Goal: Task Accomplishment & Management: Manage account settings

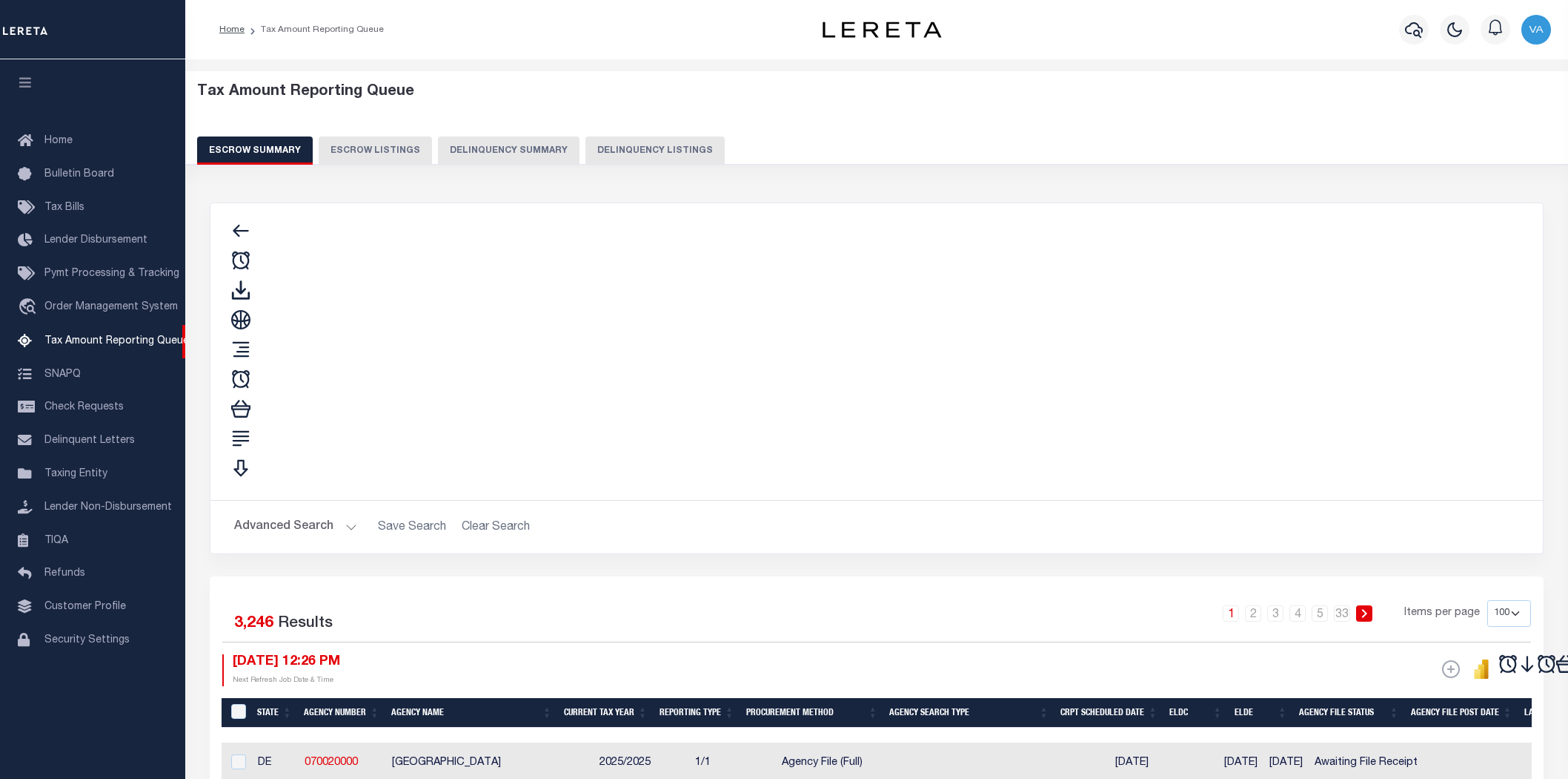
select select "100"
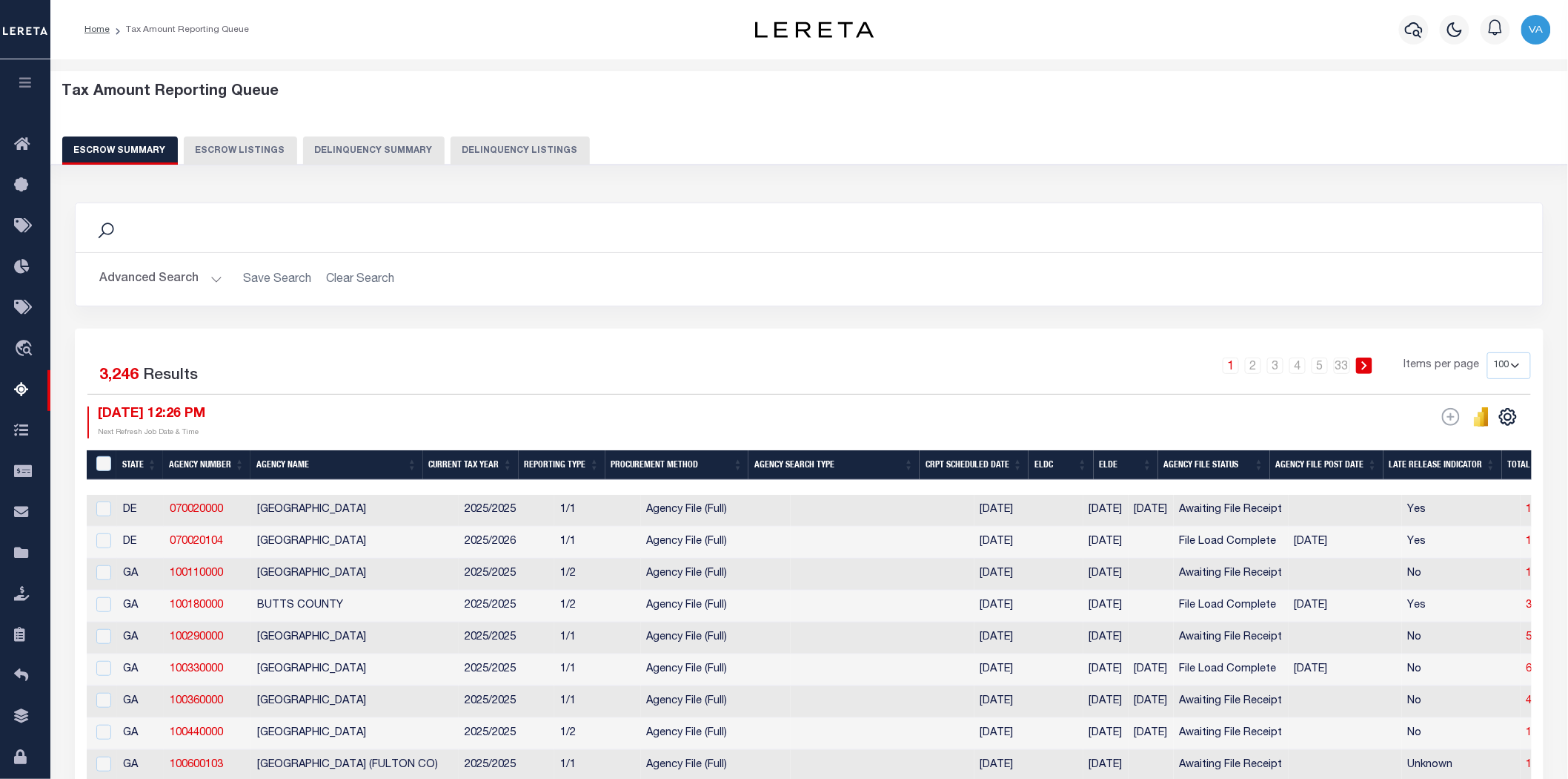
click at [213, 281] on button "Advanced Search" at bounding box center [161, 279] width 123 height 29
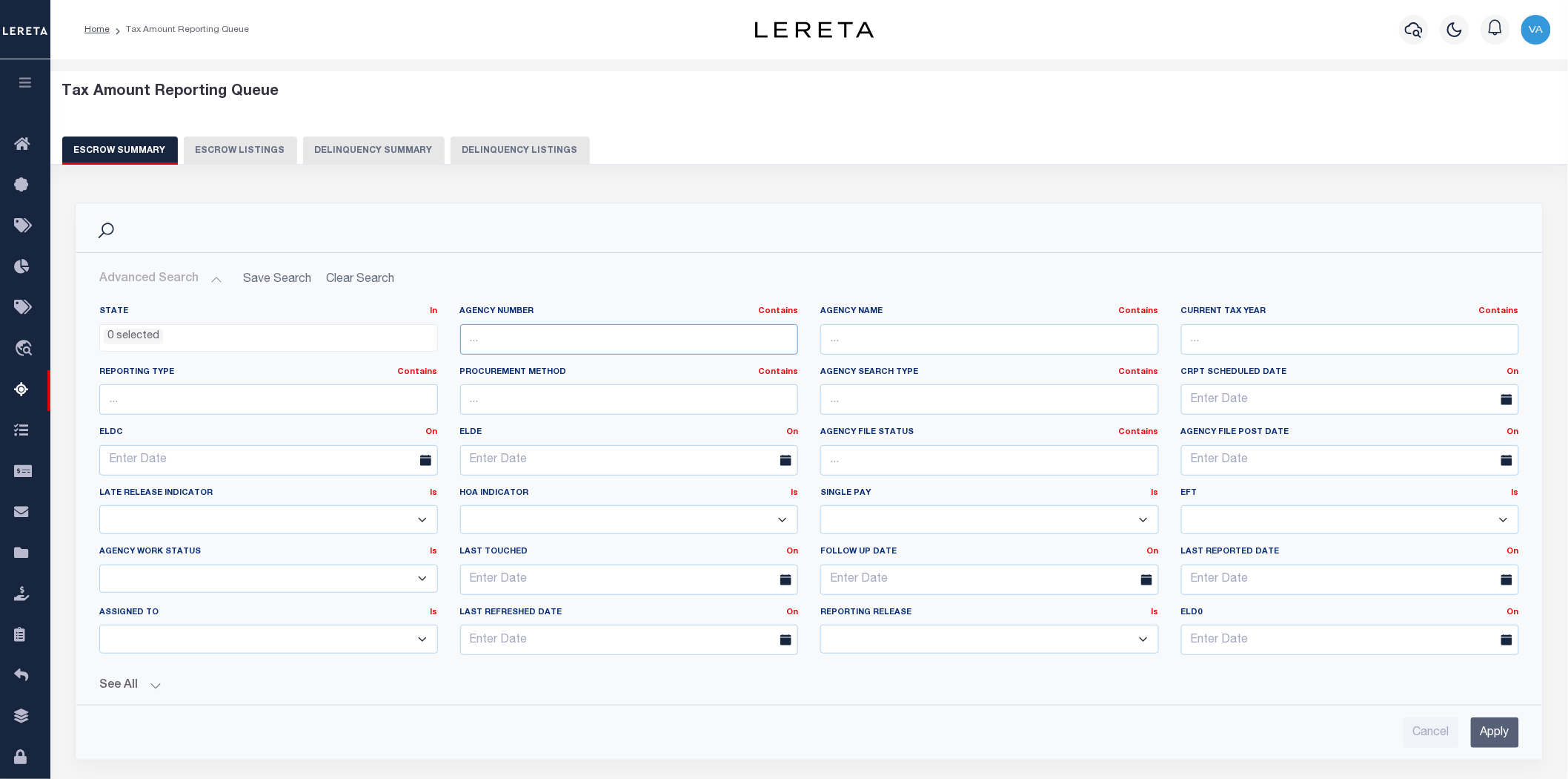
click at [515, 347] on input "text" at bounding box center [630, 339] width 339 height 30
paste input "100111100"
type input "100111100"
click at [1492, 732] on input "Apply" at bounding box center [1496, 731] width 49 height 30
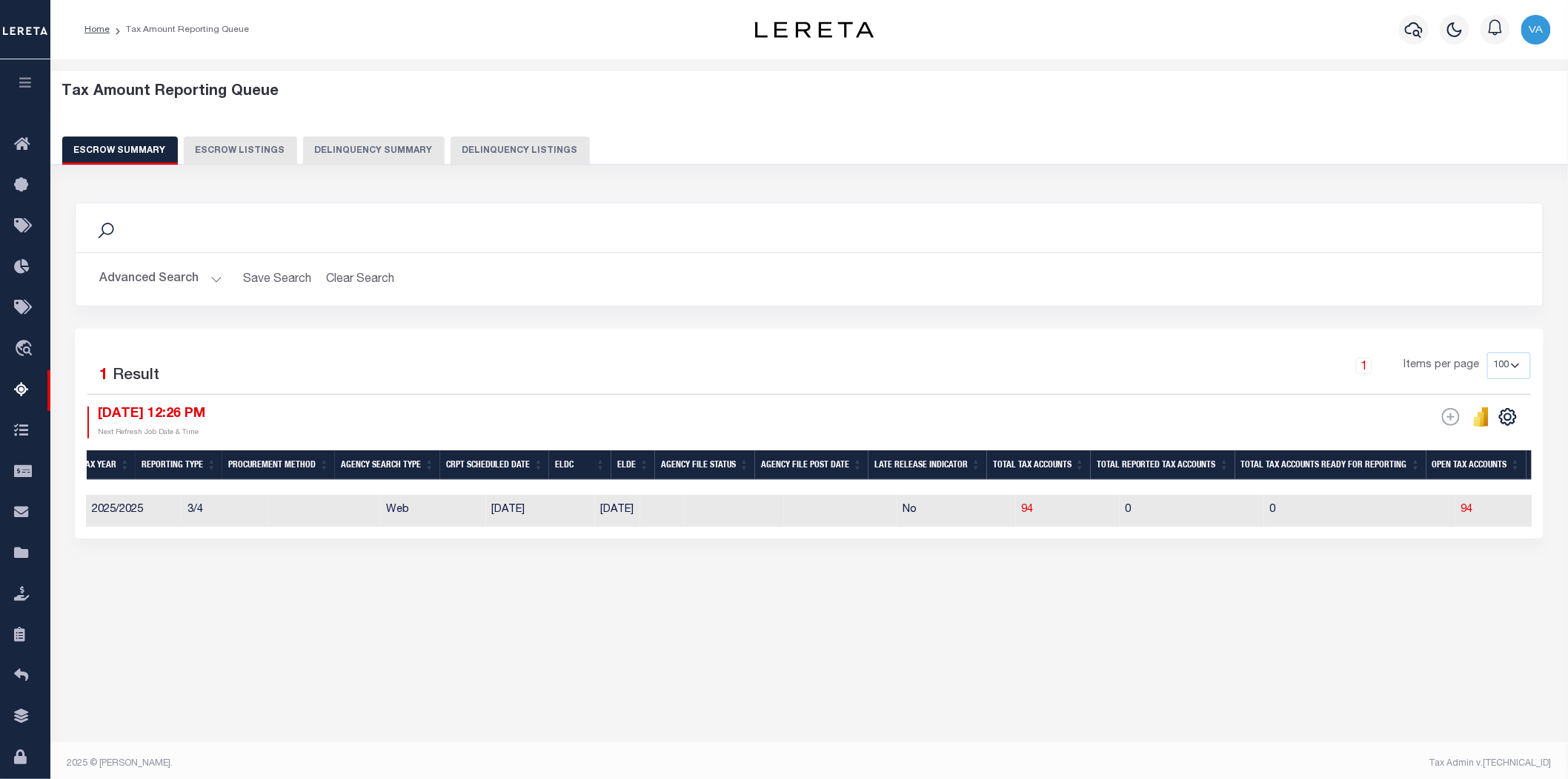
scroll to position [0, 472]
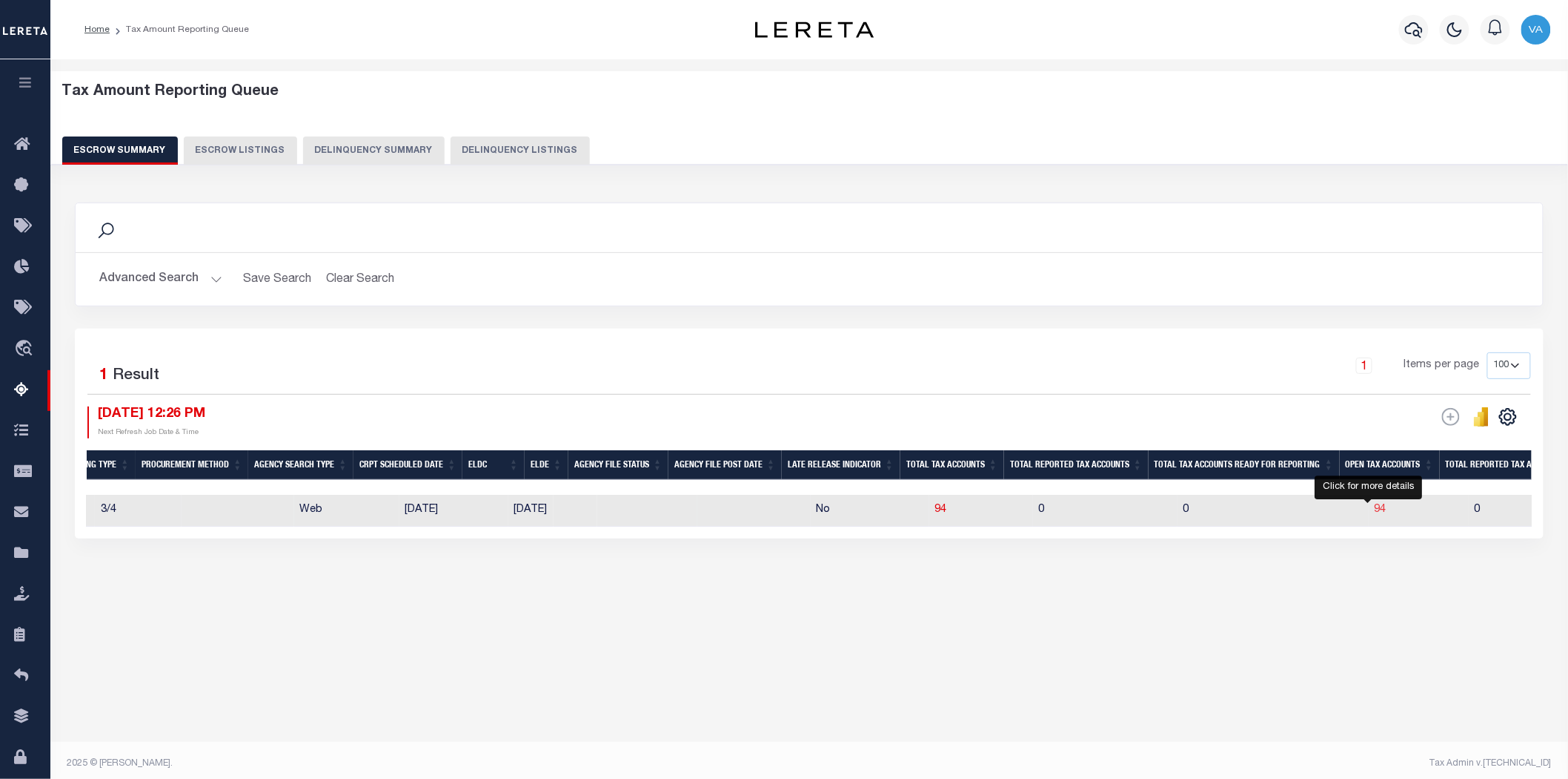
click at [1375, 505] on span "94" at bounding box center [1381, 509] width 12 height 11
select select "100"
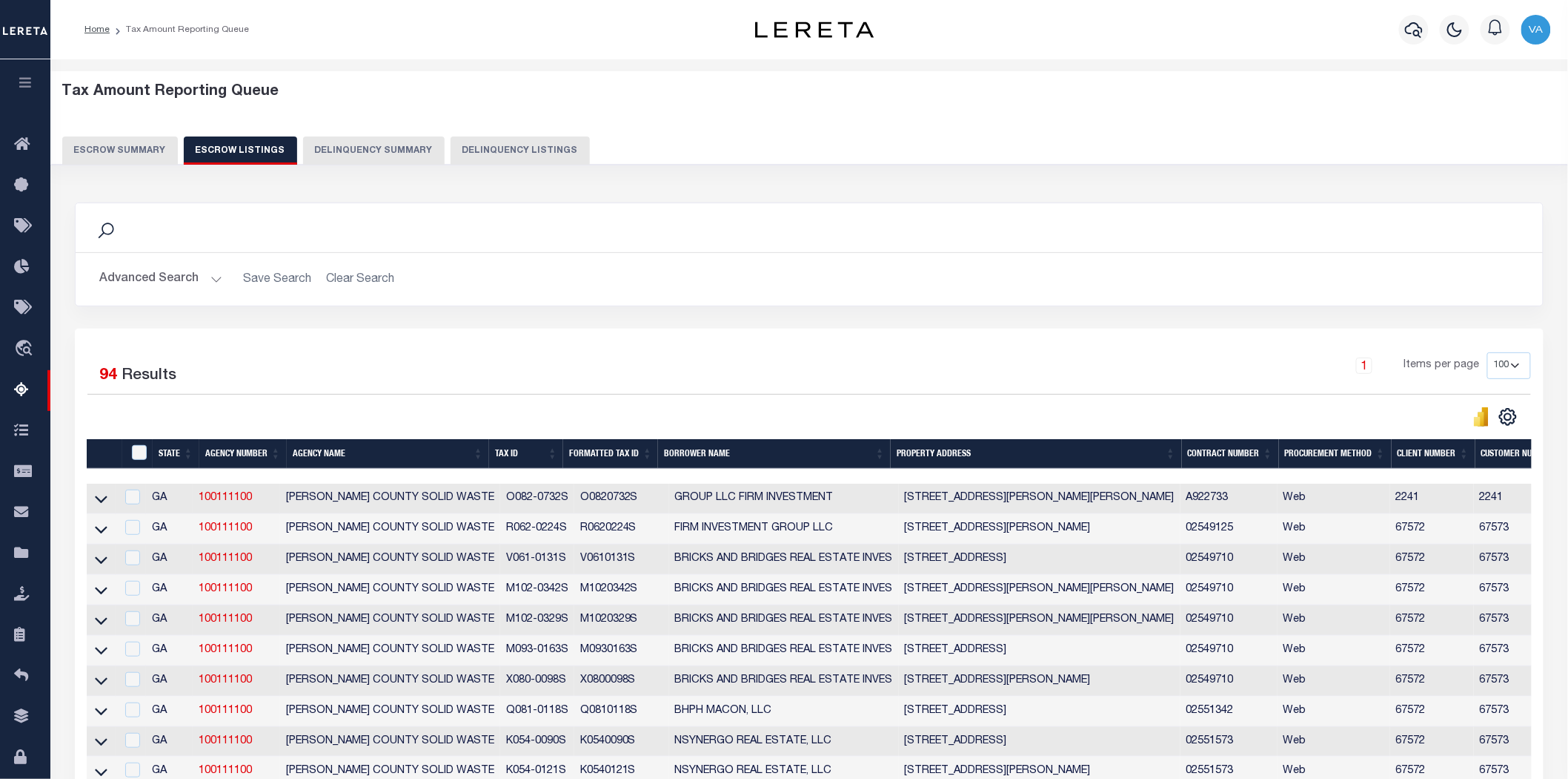
click at [1117, 179] on div "Tax Amount Reporting Queue Escrow Summary Escrow Listings Delinquency Summary" at bounding box center [809, 130] width 1547 height 117
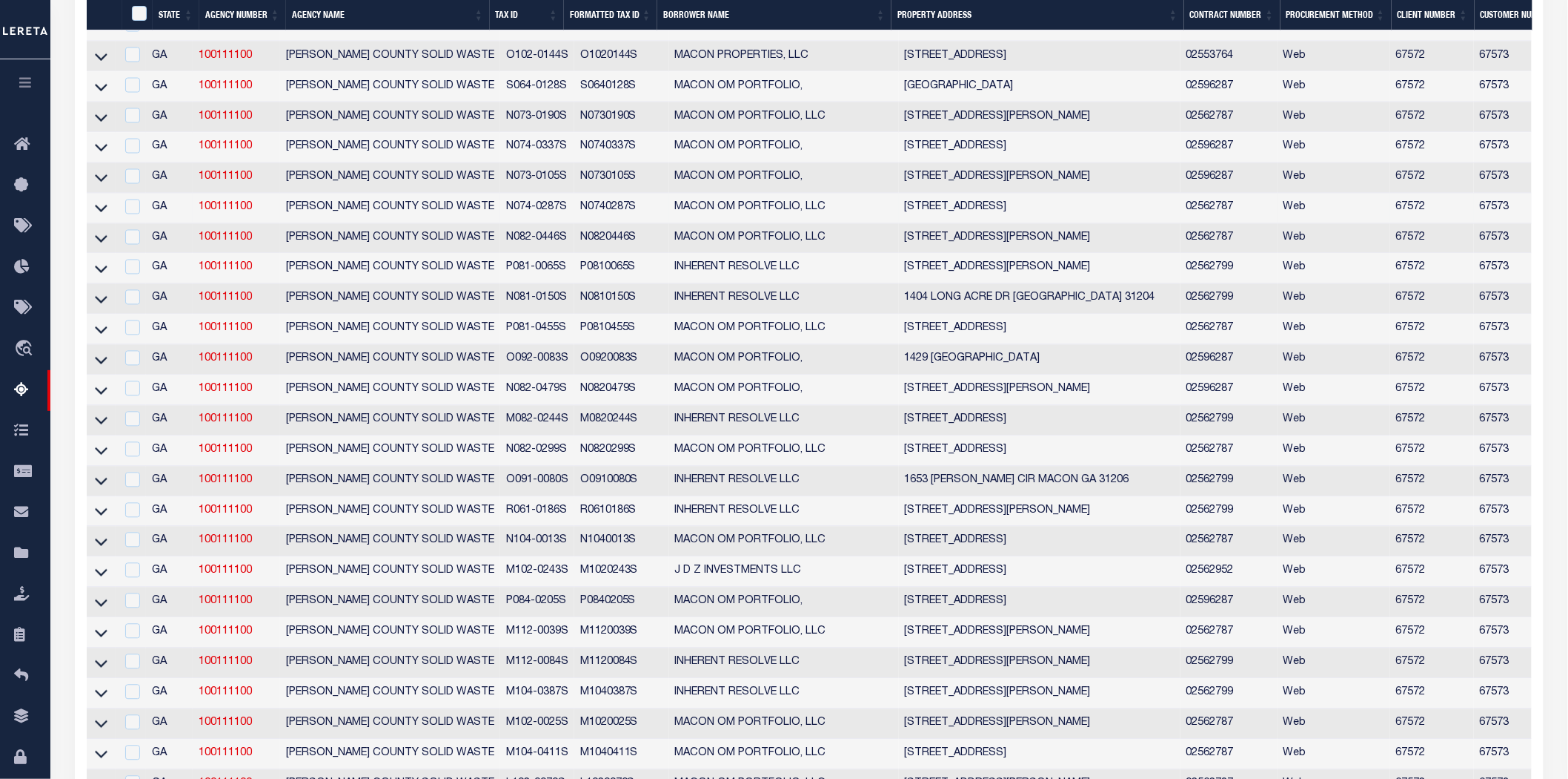
scroll to position [870, 0]
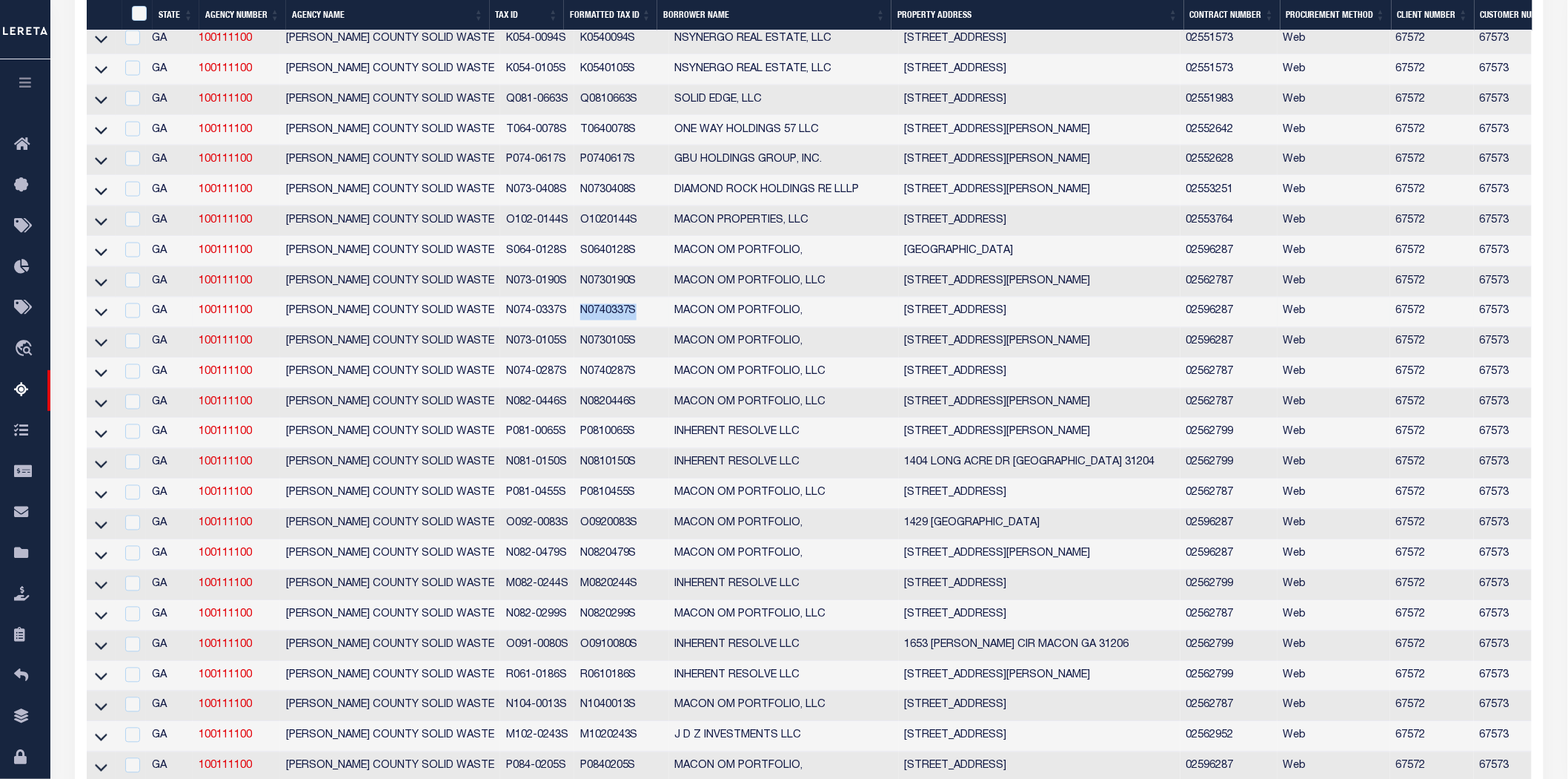
drag, startPoint x: 571, startPoint y: 324, endPoint x: 634, endPoint y: 322, distance: 63.0
click at [634, 322] on td "N0740337S" at bounding box center [621, 312] width 94 height 30
checkbox input "true"
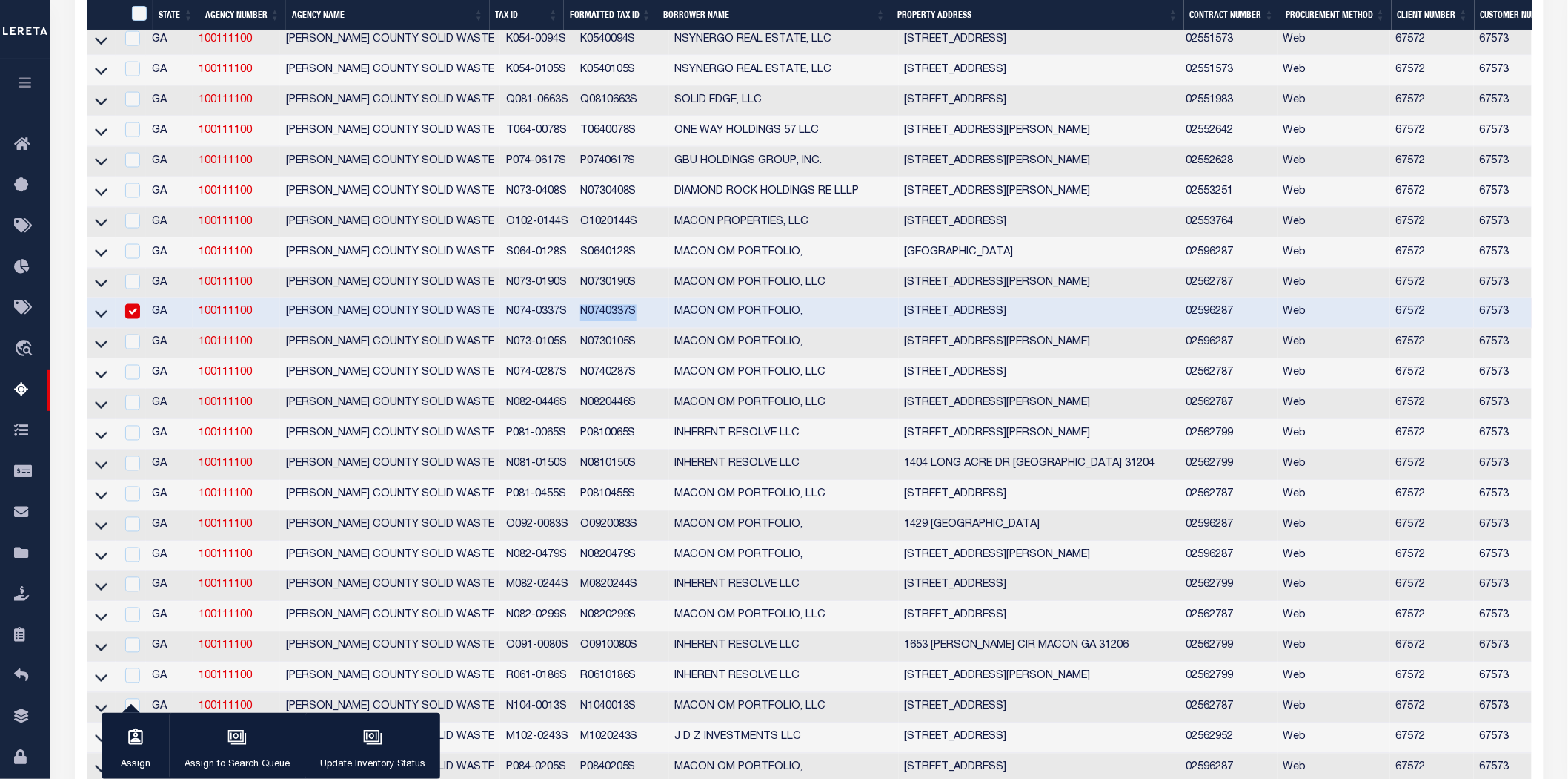
copy td "N0740337S"
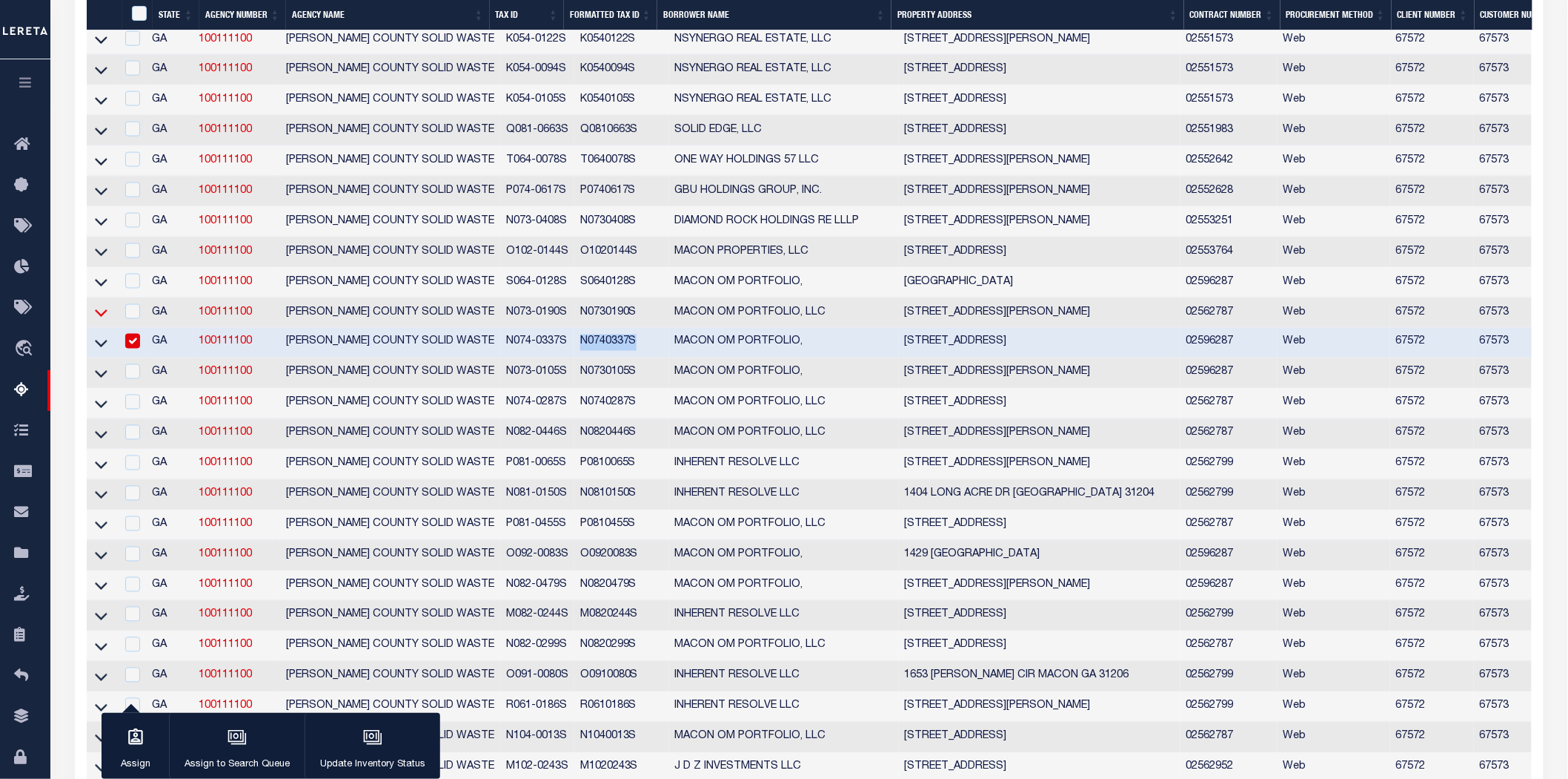
click at [102, 317] on icon at bounding box center [100, 314] width 13 height 8
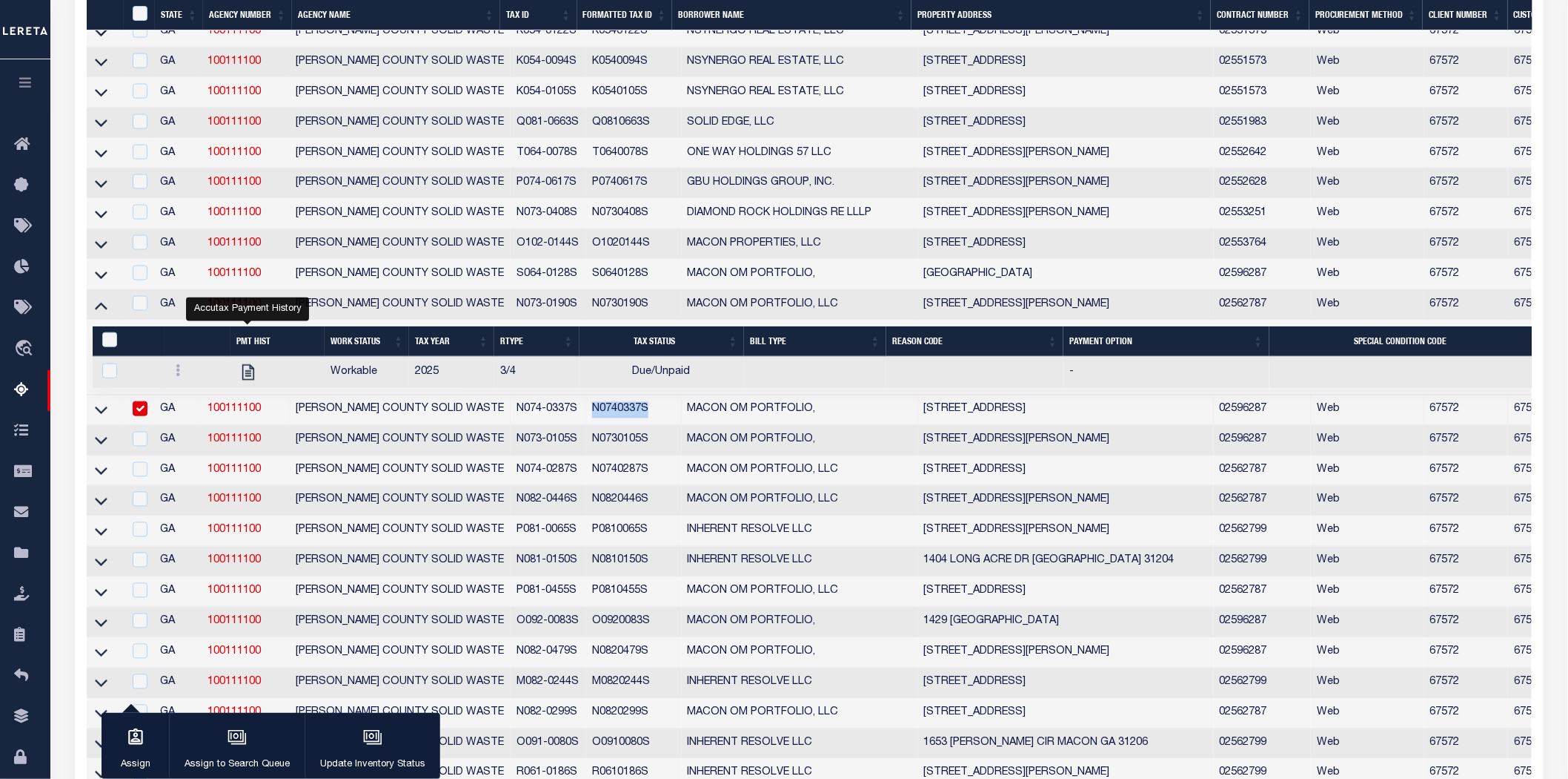
scroll to position [928, 0]
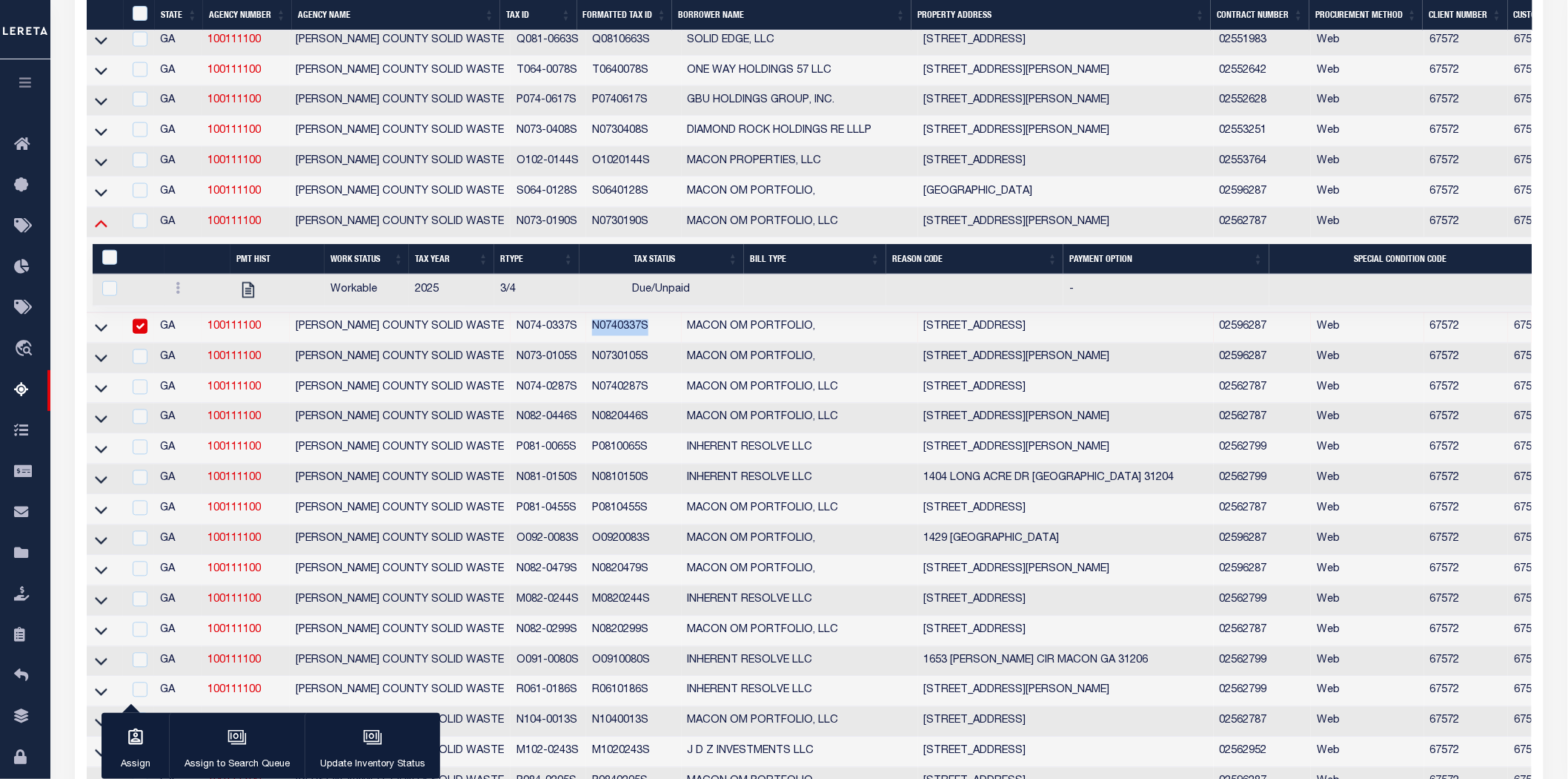
click at [101, 231] on icon at bounding box center [100, 223] width 13 height 16
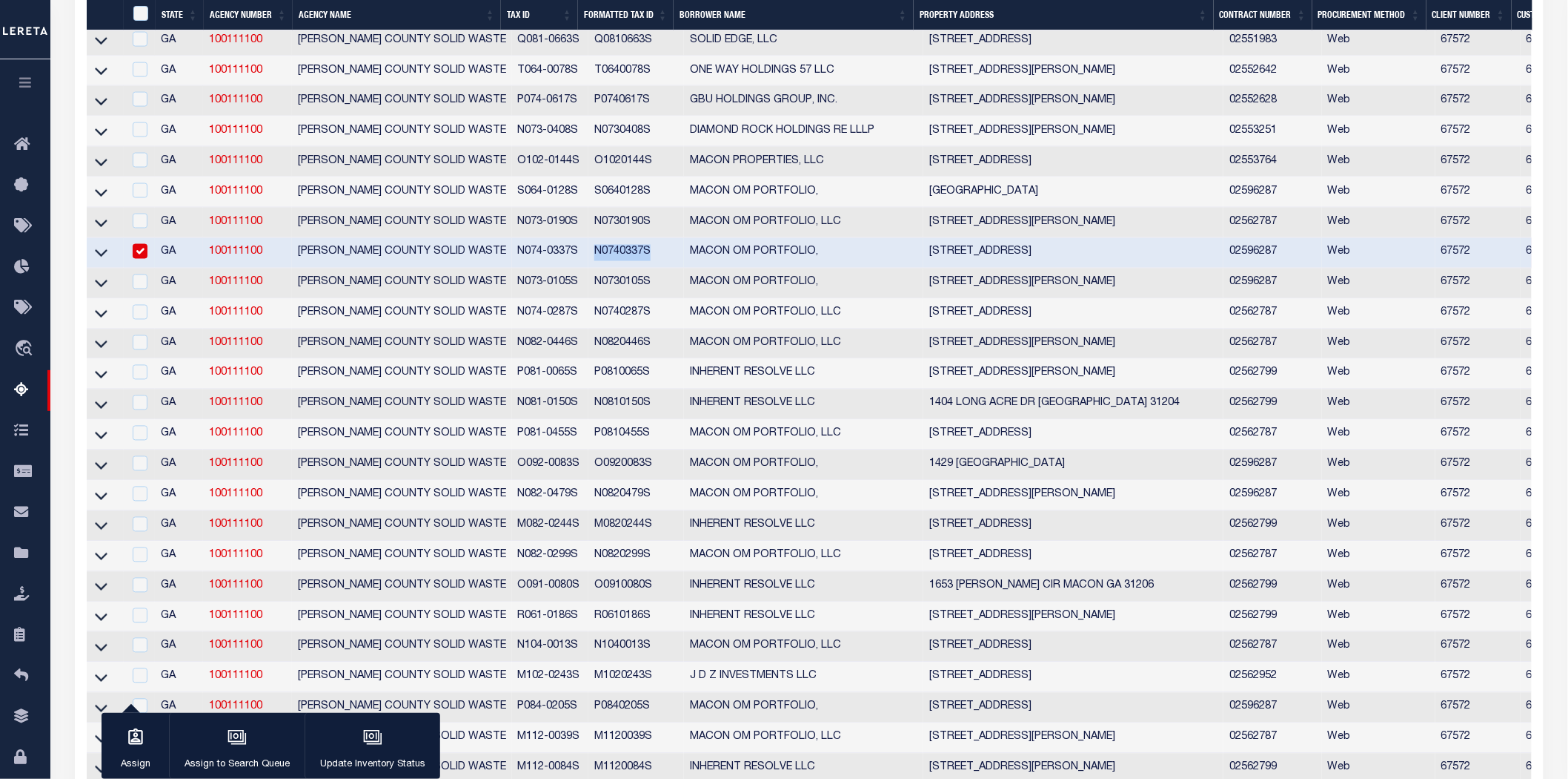
scroll to position [868, 0]
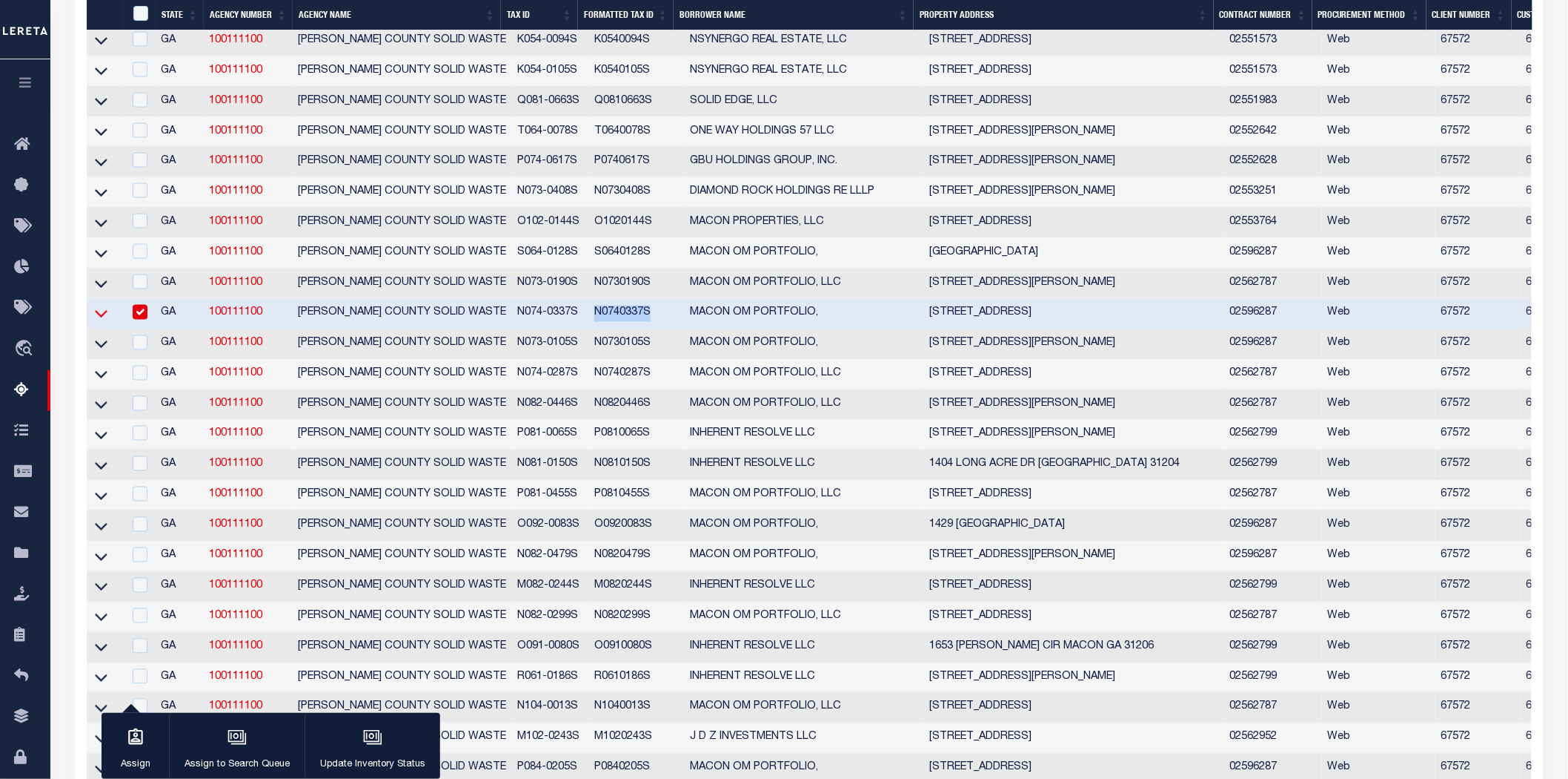
click at [96, 321] on icon at bounding box center [100, 314] width 13 height 16
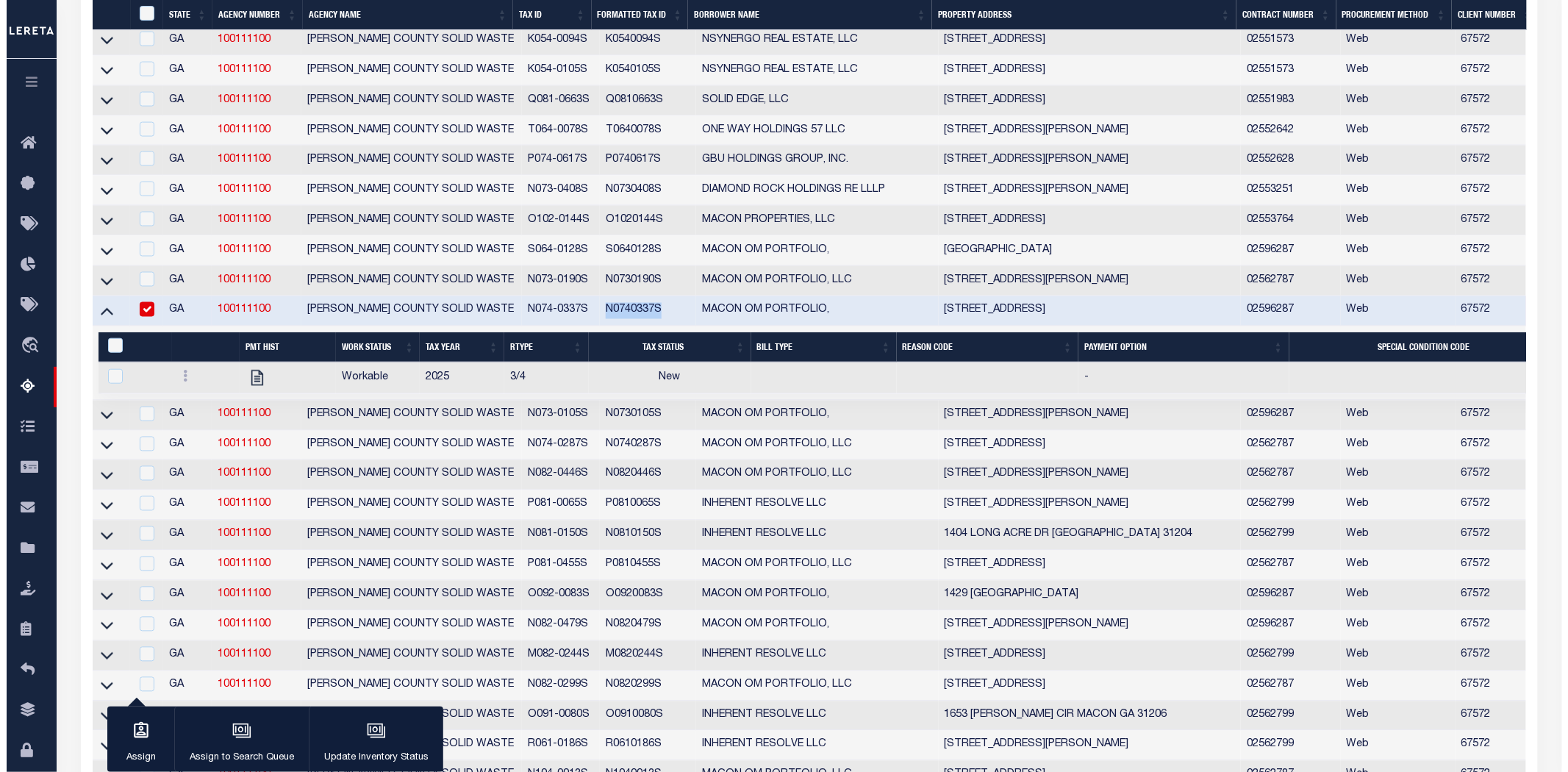
scroll to position [618, 0]
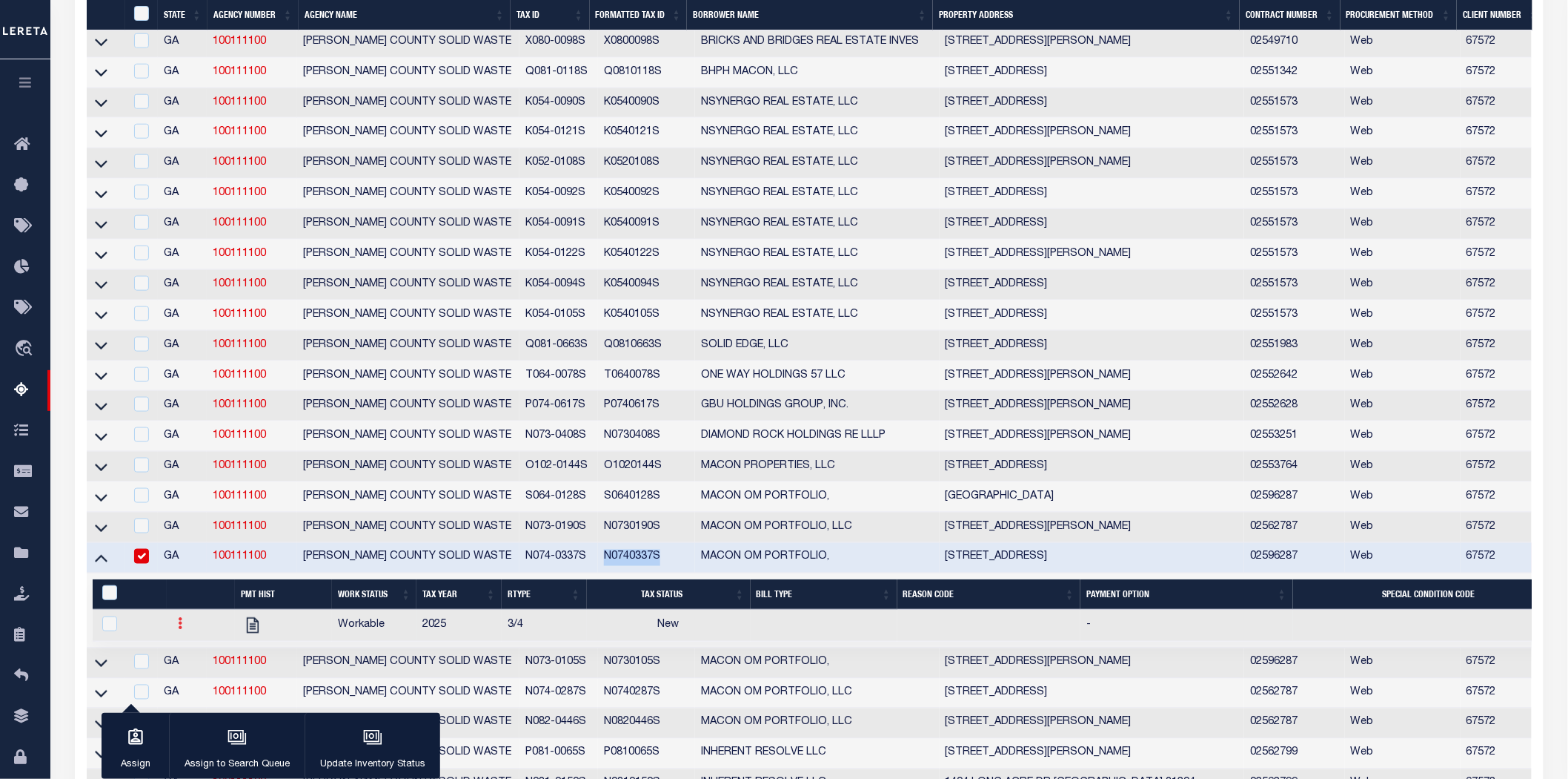
click at [179, 629] on icon at bounding box center [181, 623] width 5 height 12
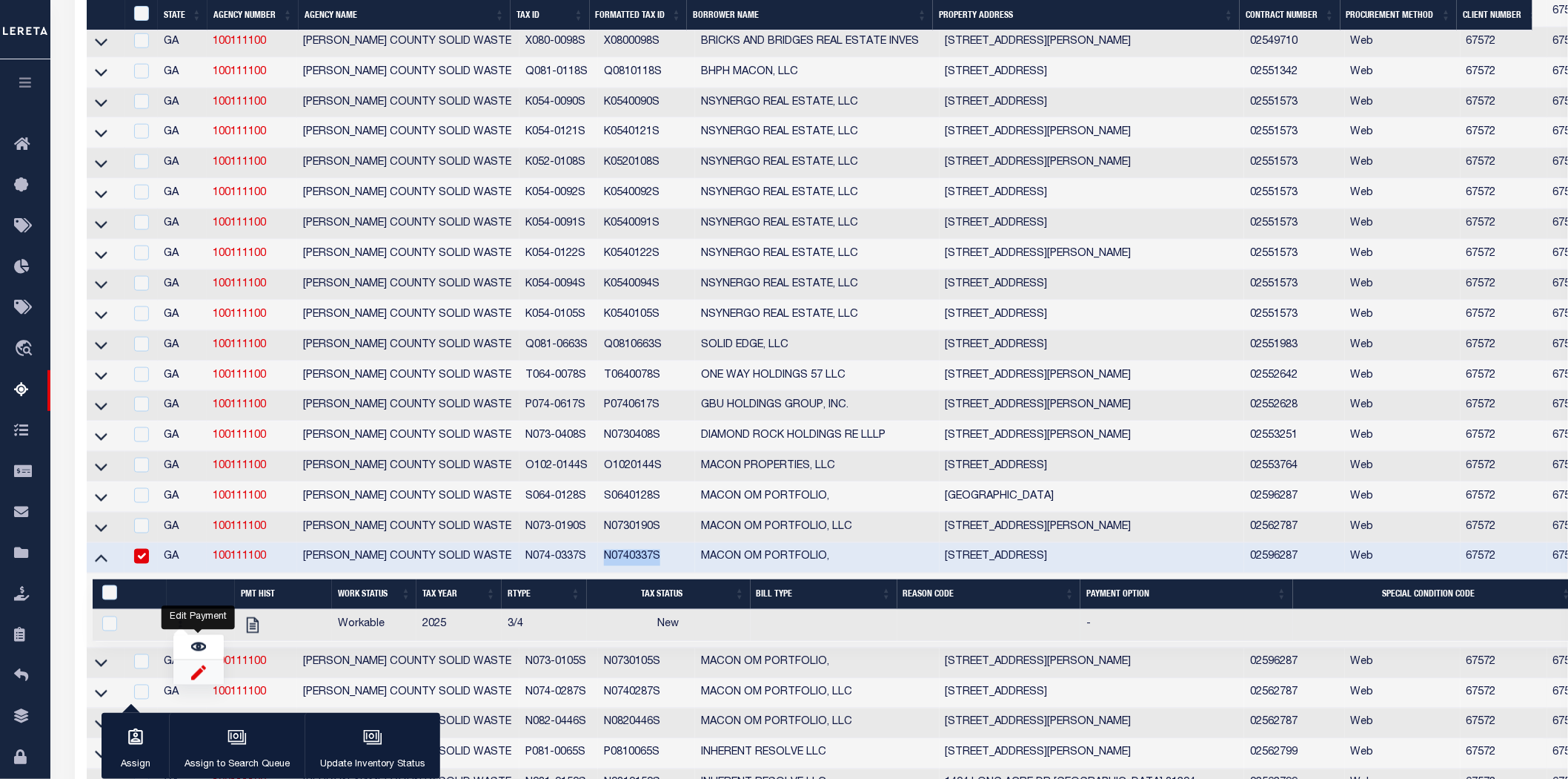
click at [198, 680] on img "" at bounding box center [198, 672] width 15 height 16
checkbox input "true"
select select "NW2"
select select
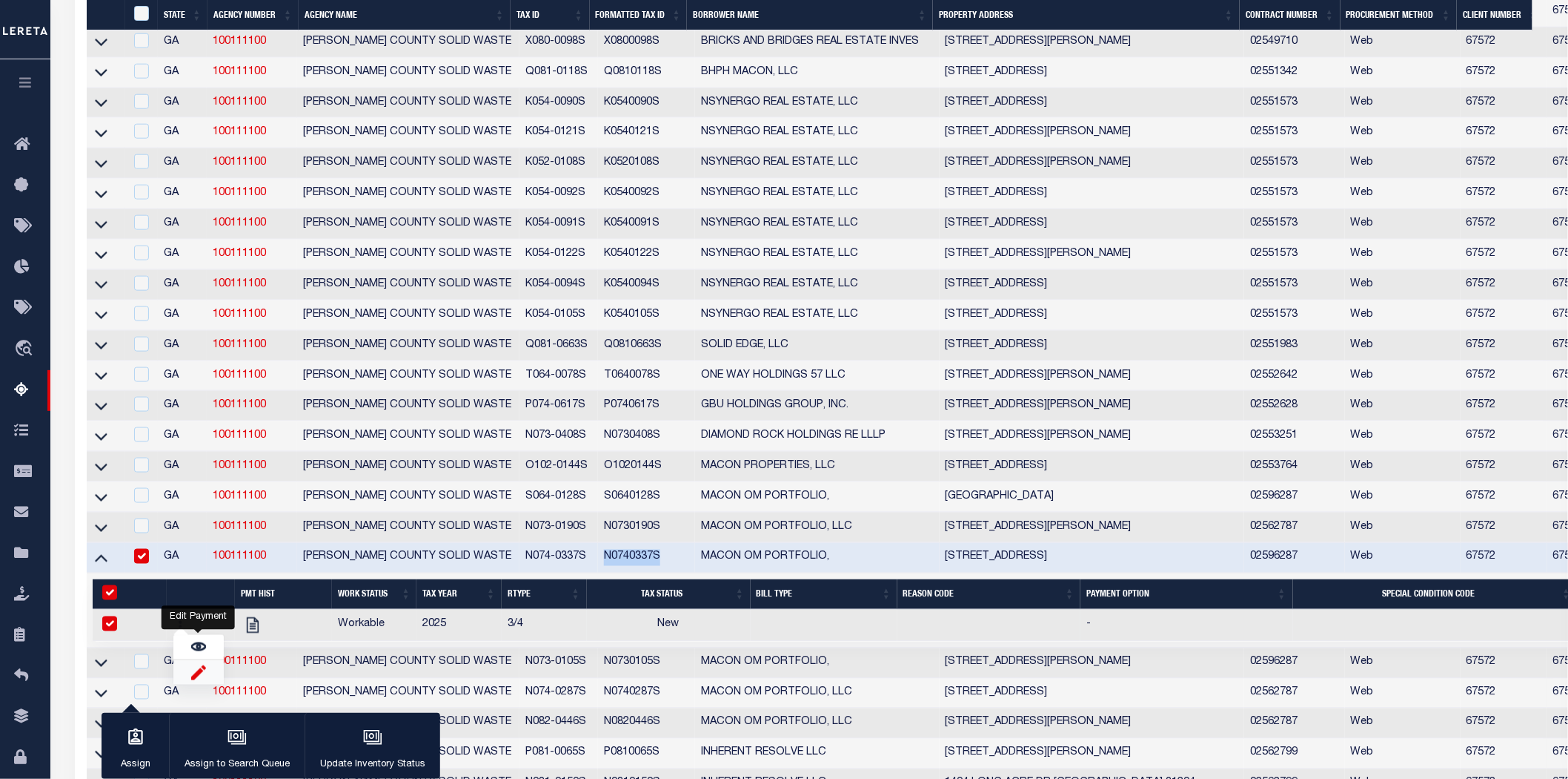
type input "[DATE]"
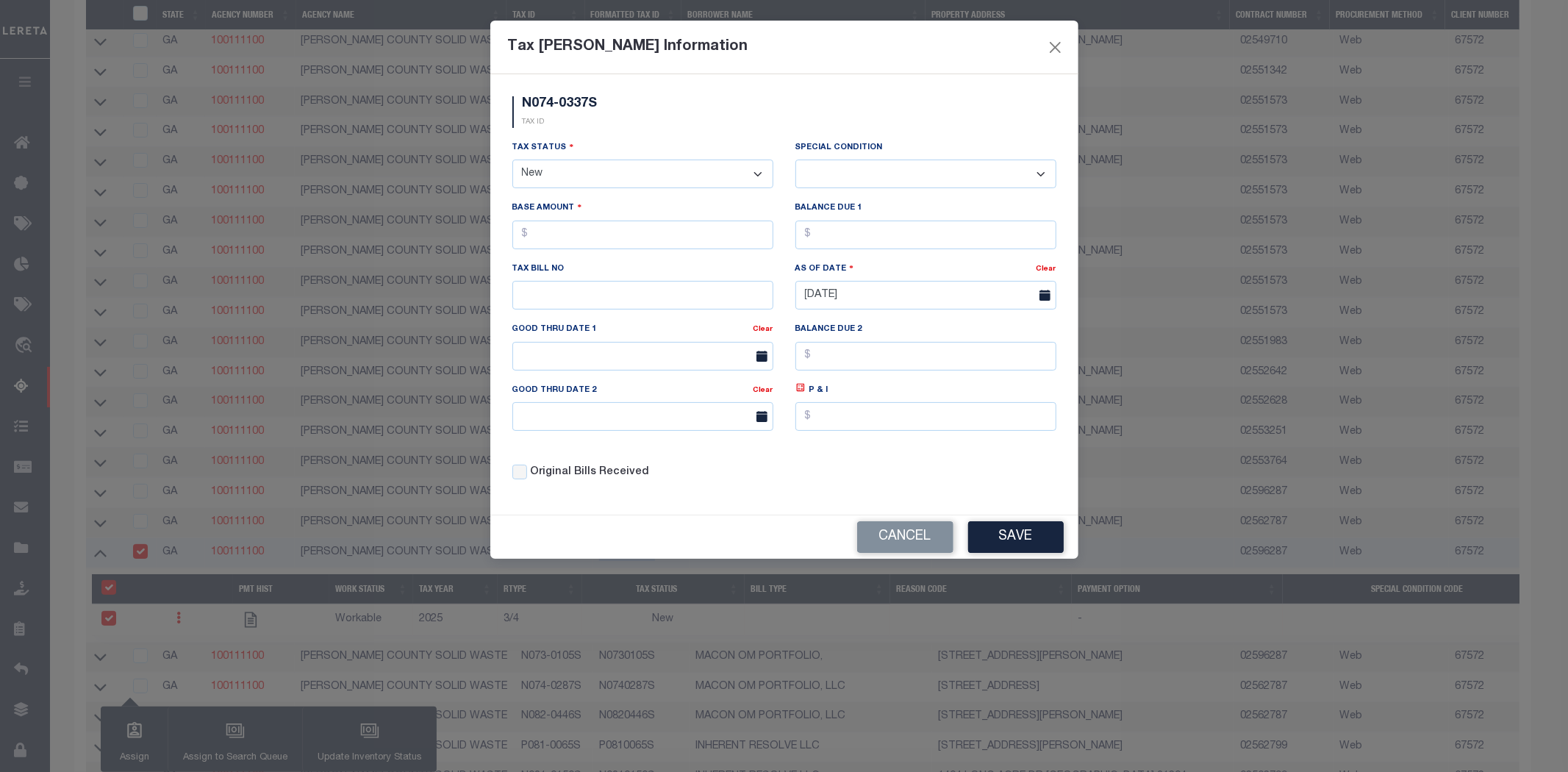
scroll to position [527, 0]
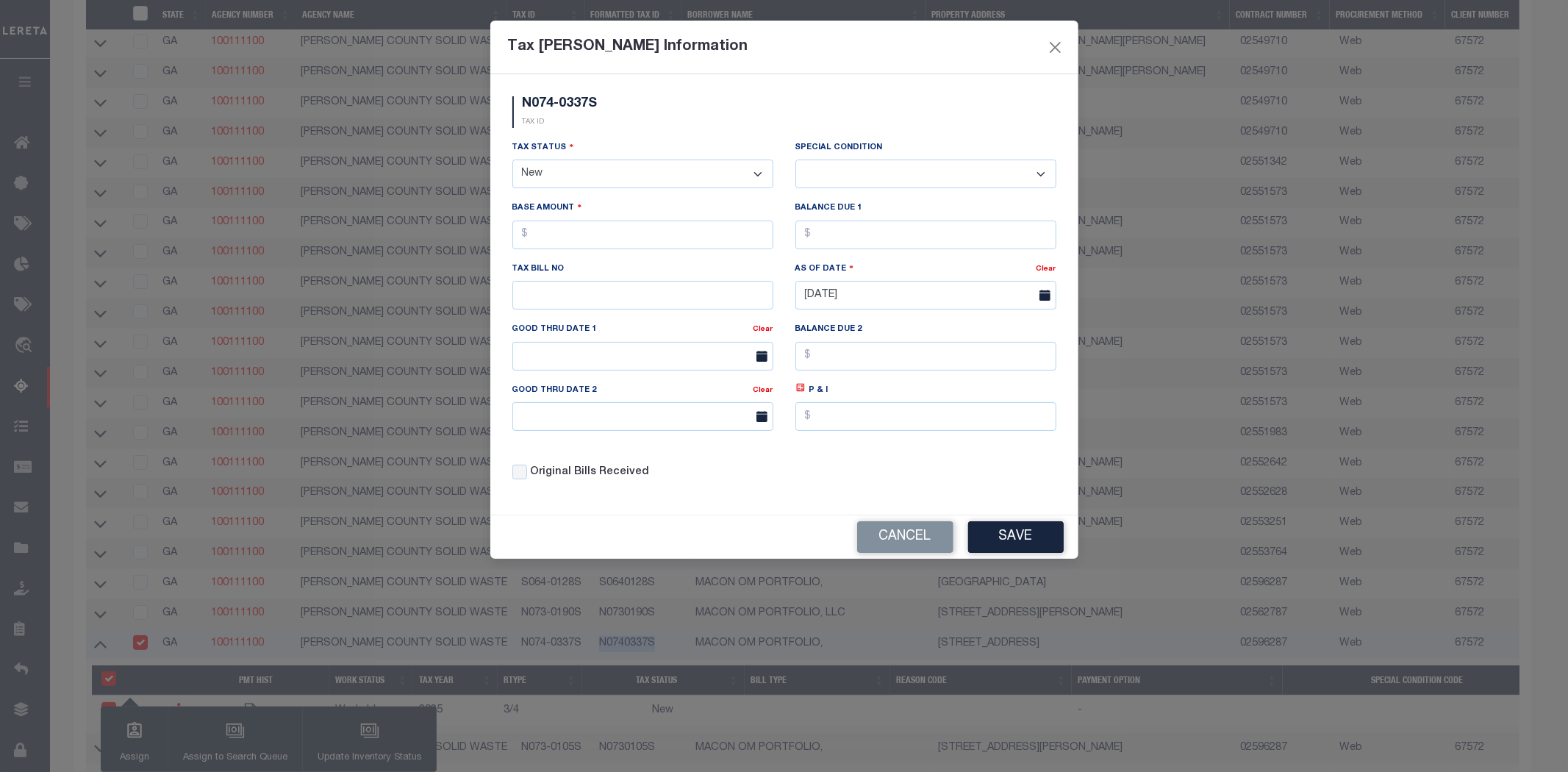
click at [634, 180] on select "- Select Status - Open Due/Unpaid Paid Incomplete No Tax Due Internal Refund Pr…" at bounding box center [643, 174] width 261 height 29
select select "DUE"
click at [513, 160] on select "- Select Status - Open Due/Unpaid Paid Incomplete No Tax Due Internal Refund Pr…" at bounding box center [643, 174] width 261 height 29
select select "0"
click at [546, 237] on input "text" at bounding box center [643, 234] width 261 height 29
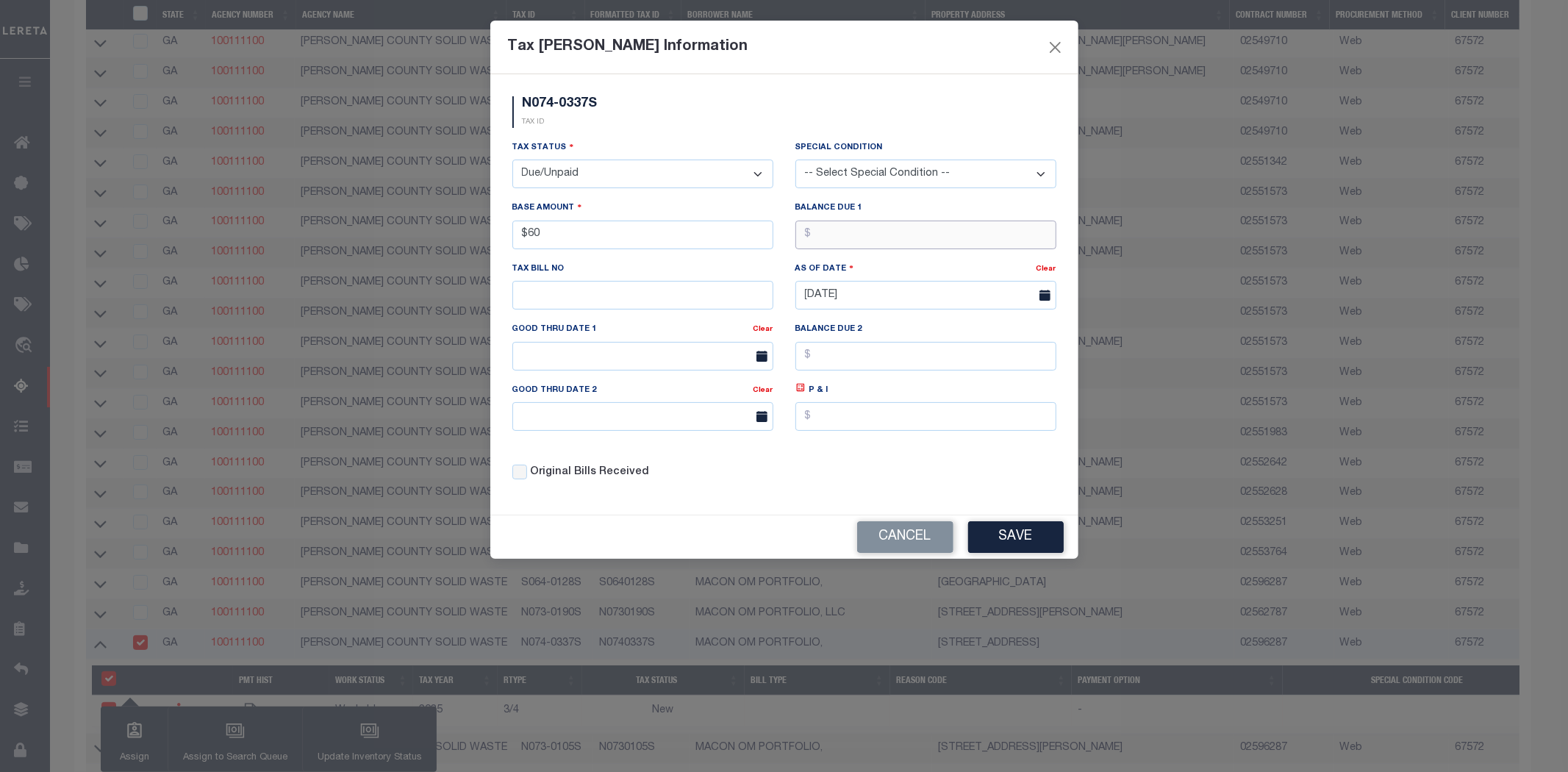
type input "$60.00"
click at [1030, 546] on button "Save" at bounding box center [1016, 537] width 96 height 32
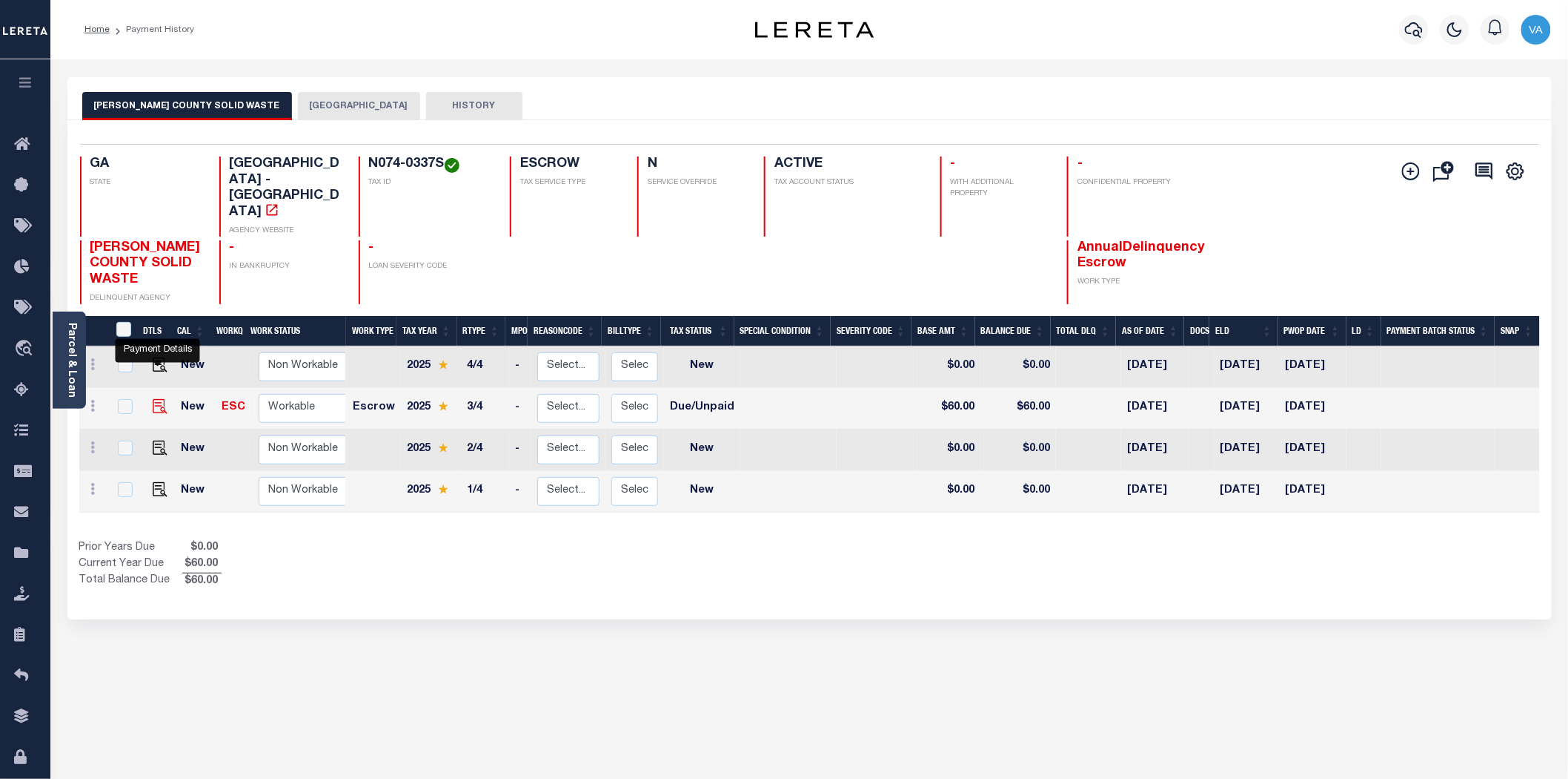
click at [158, 399] on img "" at bounding box center [160, 406] width 15 height 15
checkbox input "true"
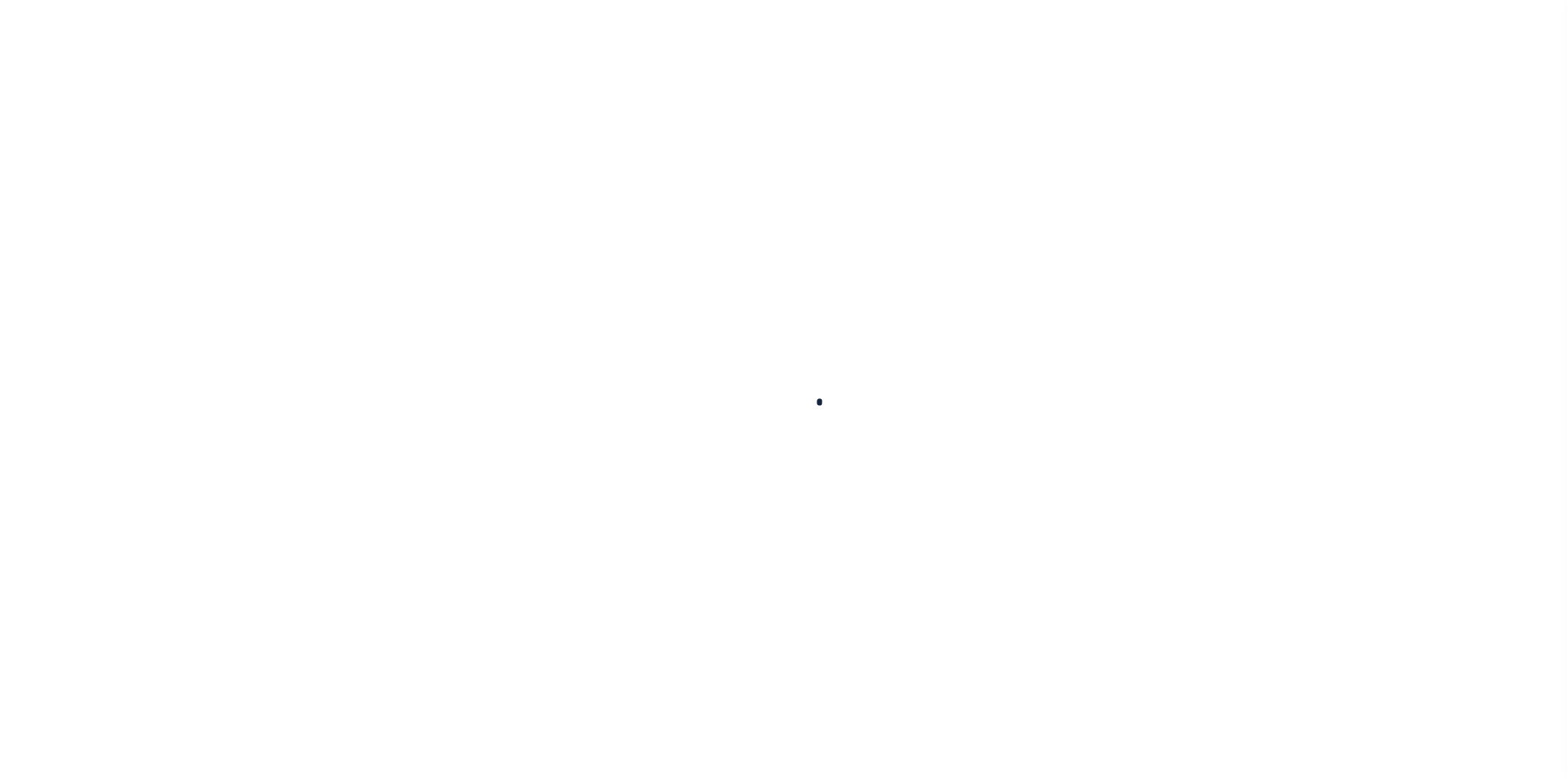
checkbox input "false"
type input "[DATE]"
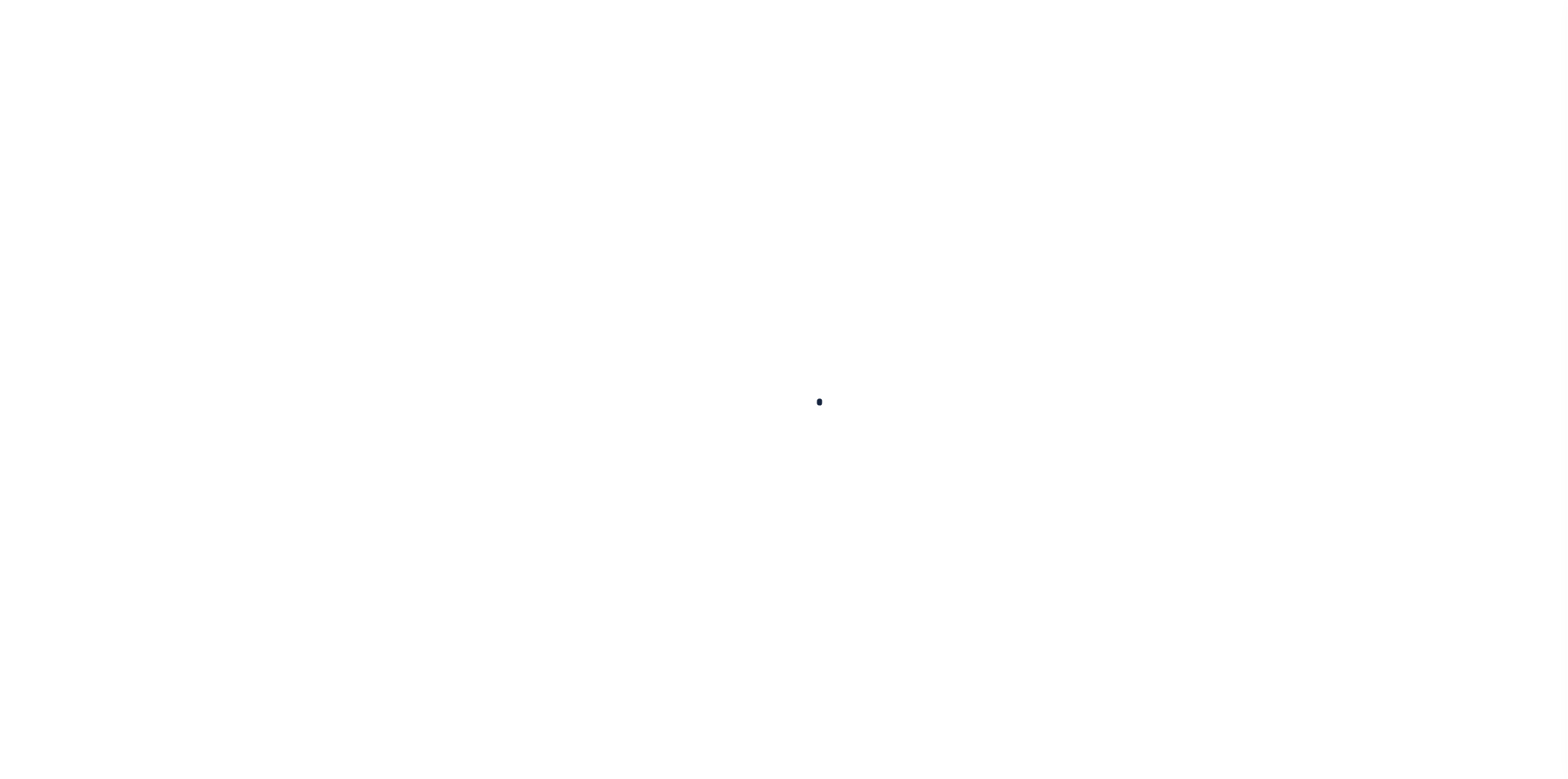
select select "DUE"
type input "$60"
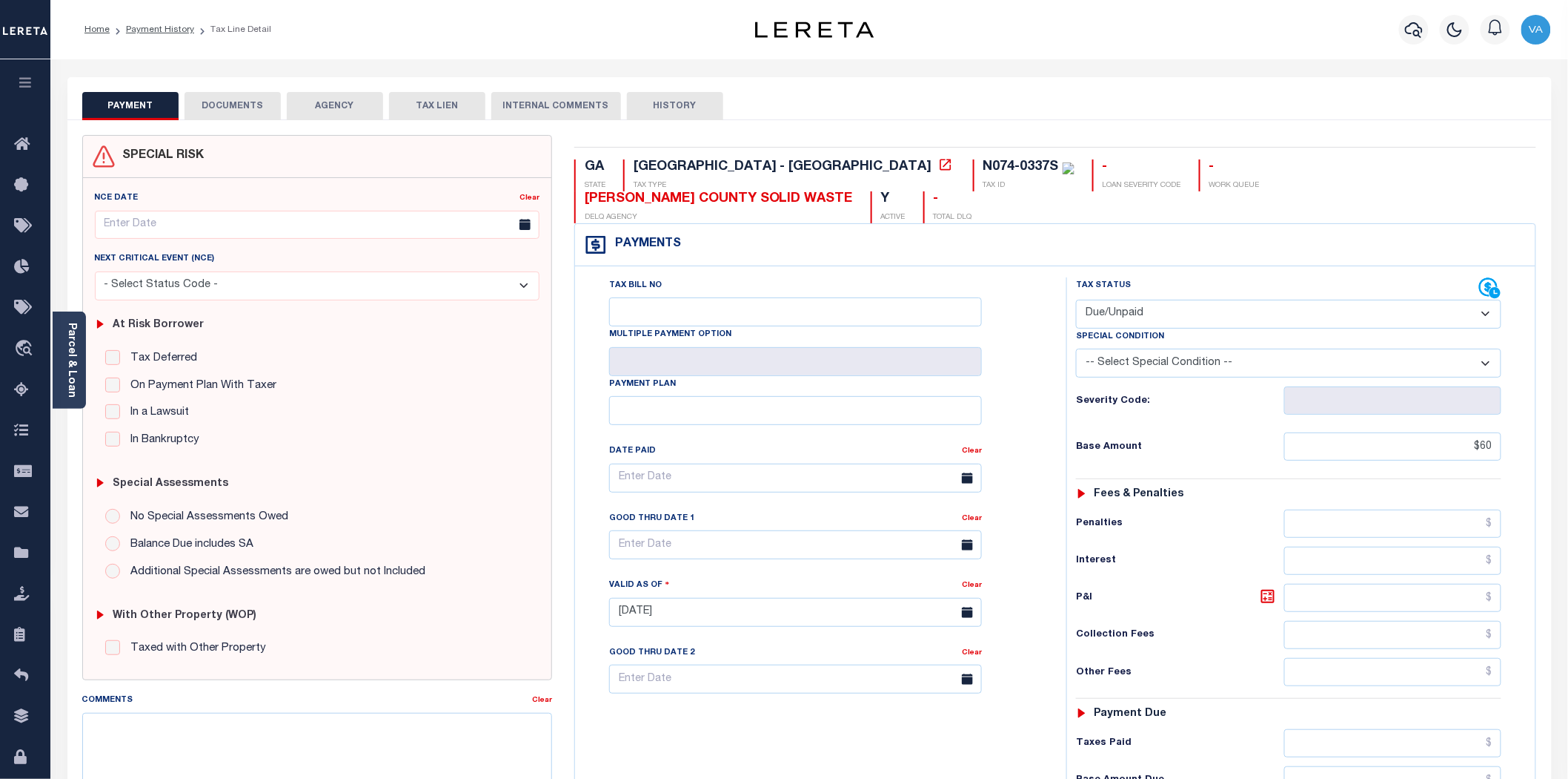
click at [255, 108] on button "DOCUMENTS" at bounding box center [233, 105] width 96 height 28
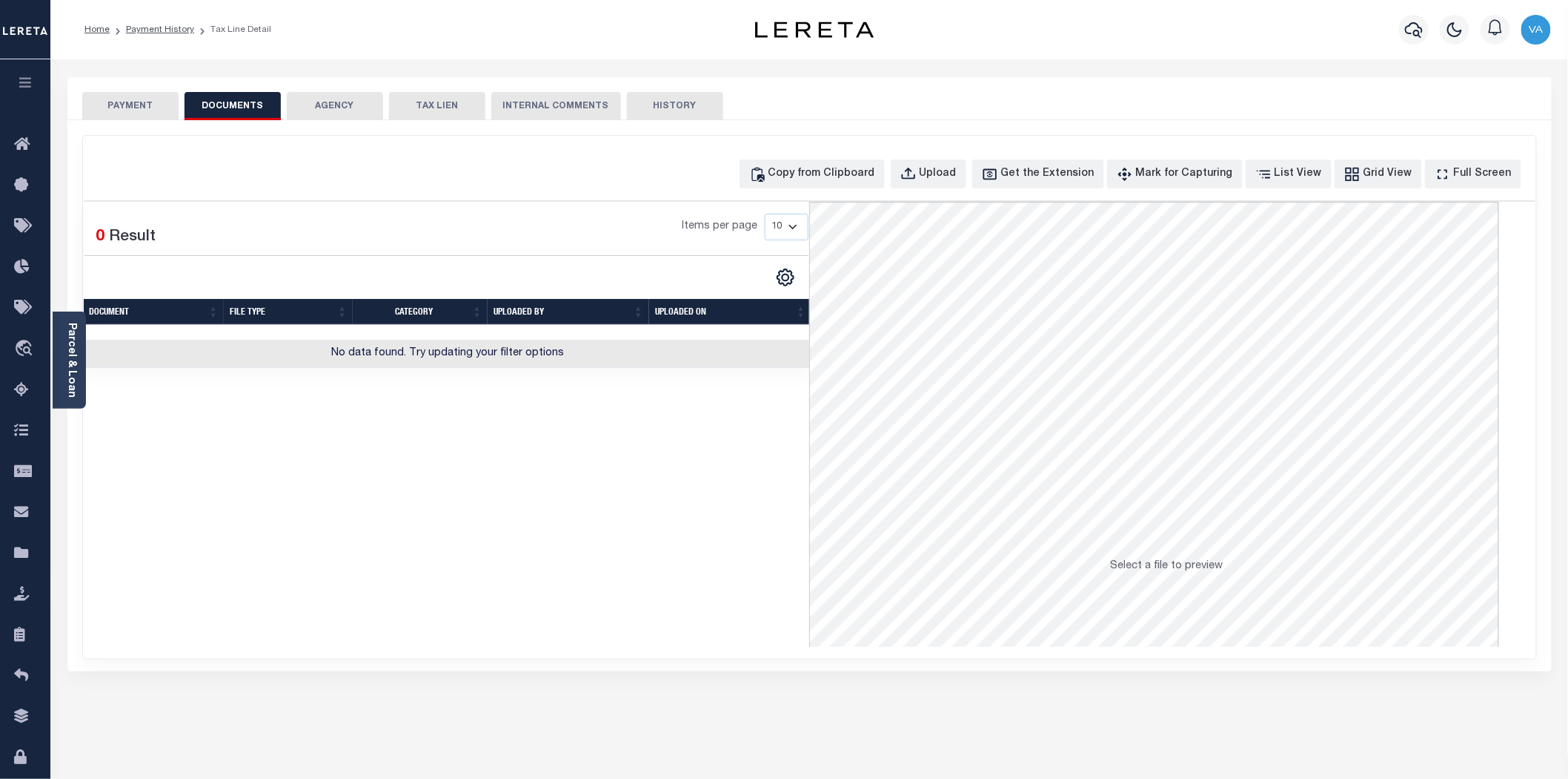
click at [114, 110] on button "PAYMENT" at bounding box center [130, 105] width 96 height 28
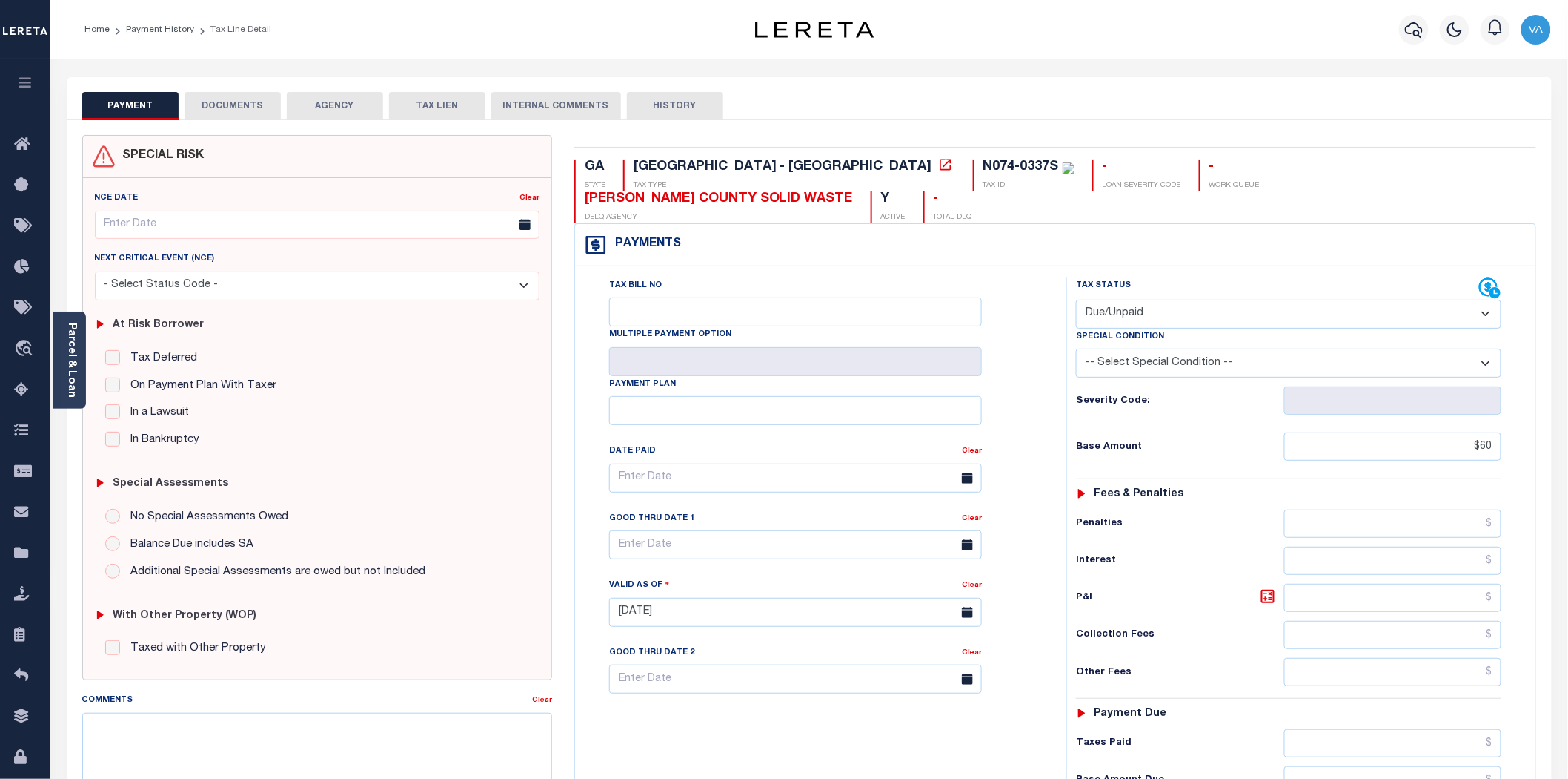
click at [257, 98] on button "DOCUMENTS" at bounding box center [233, 105] width 96 height 28
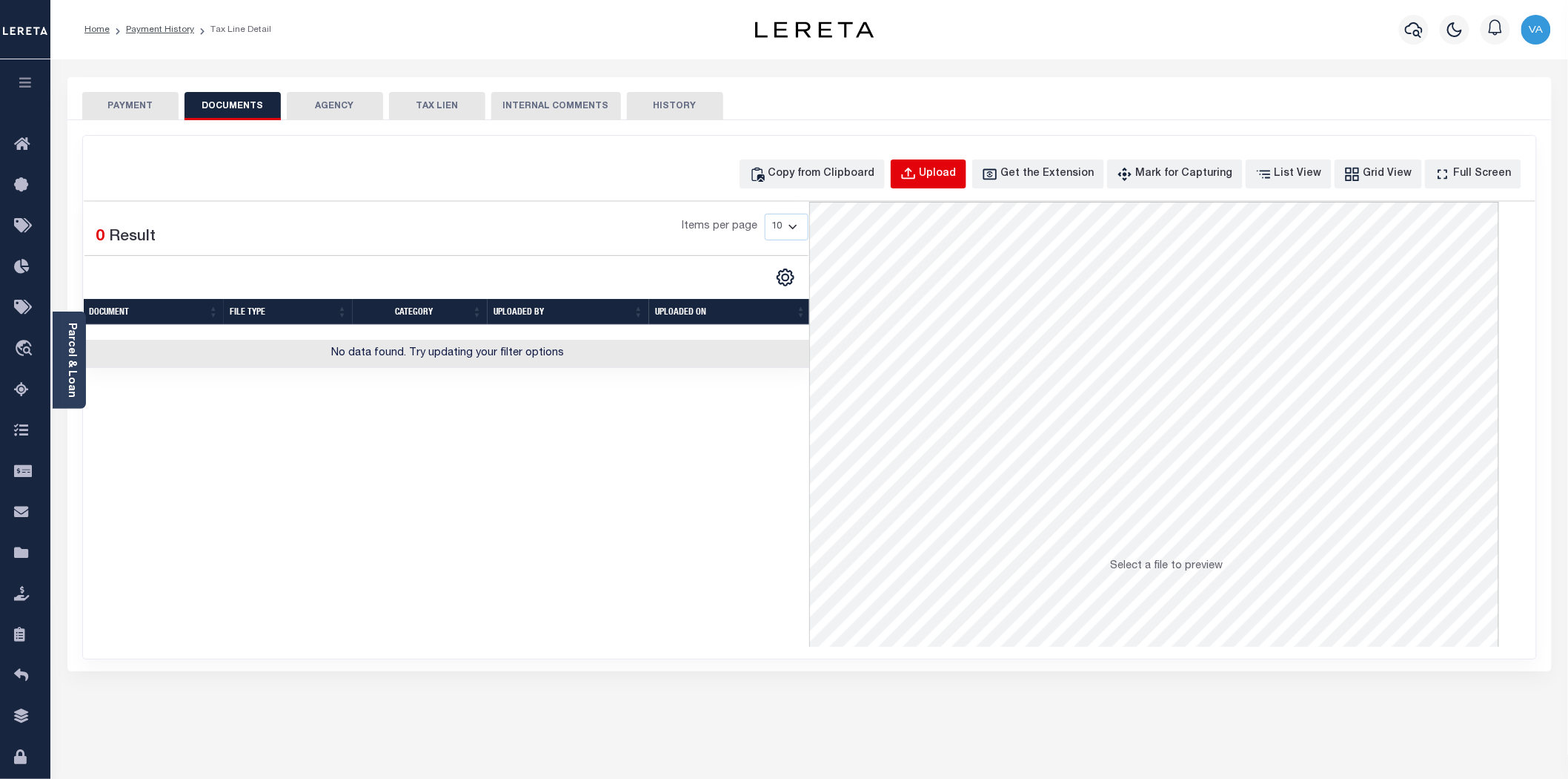
click at [955, 171] on div "Upload" at bounding box center [938, 174] width 37 height 17
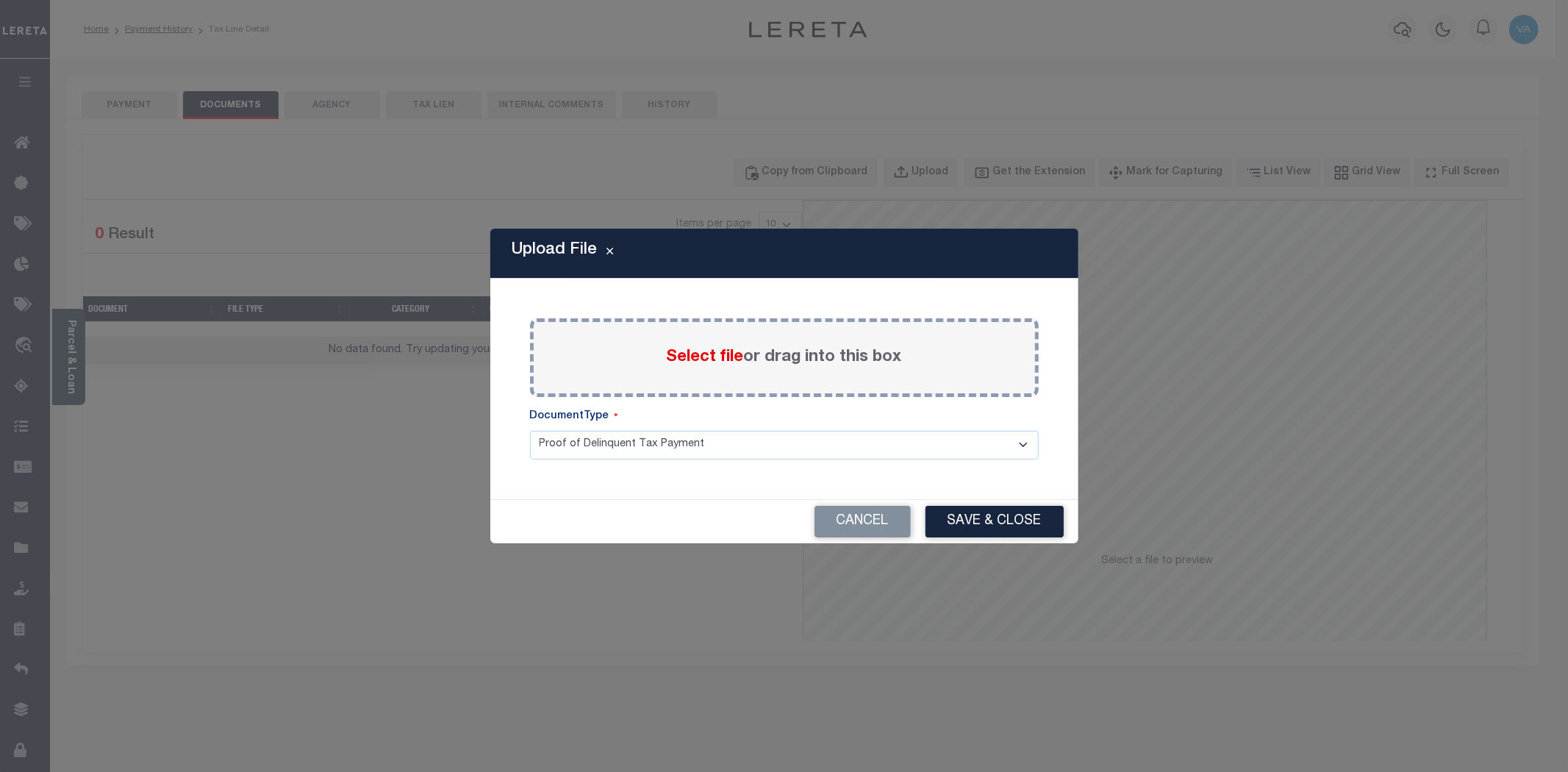
click at [719, 350] on span "Select file" at bounding box center [706, 357] width 77 height 16
click at [0, 0] on input "Select file or drag into this box" at bounding box center [0, 0] width 0 height 0
click at [854, 526] on button "Cancel" at bounding box center [863, 521] width 97 height 32
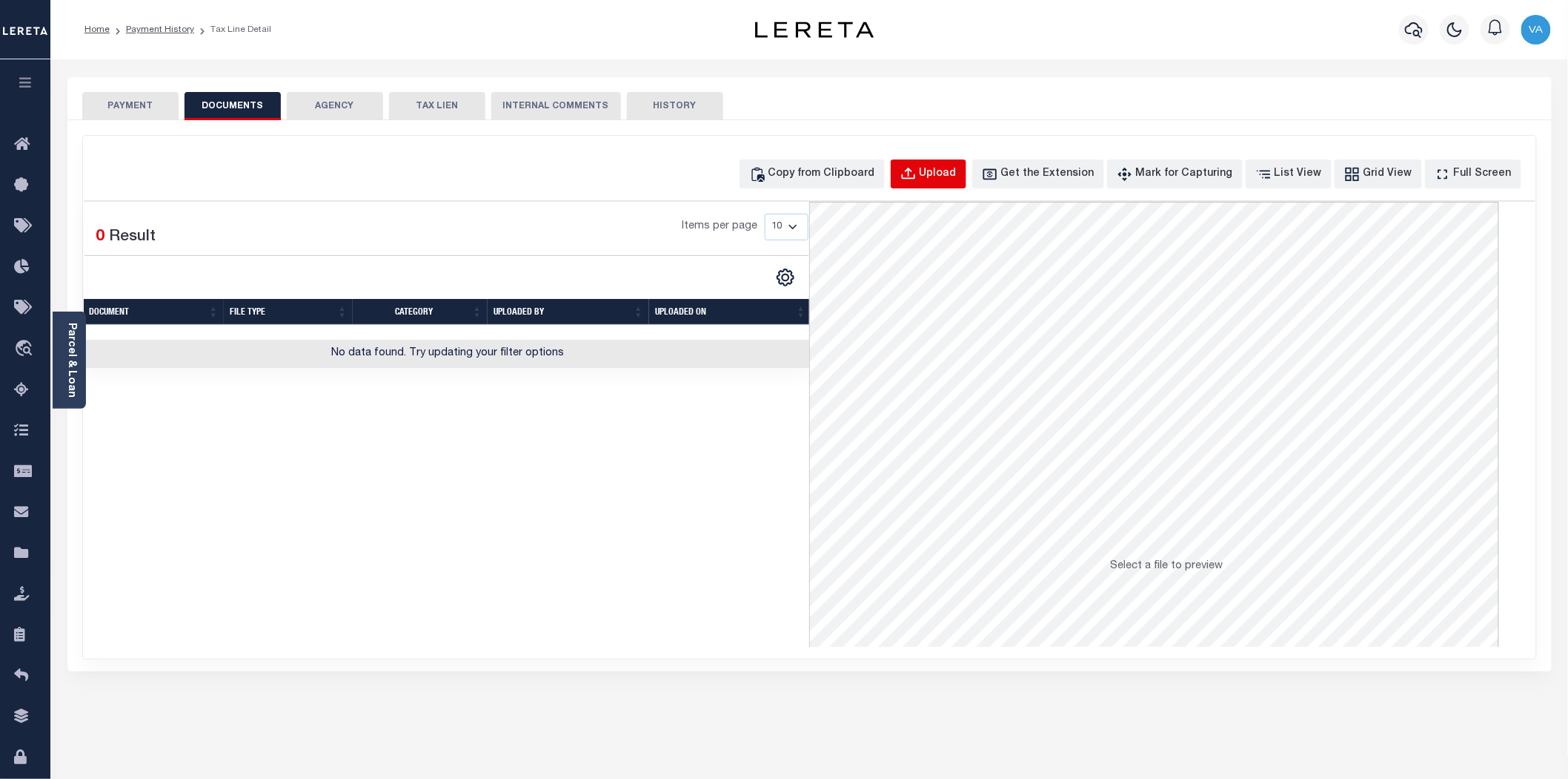
click at [954, 170] on div "Upload" at bounding box center [938, 174] width 37 height 17
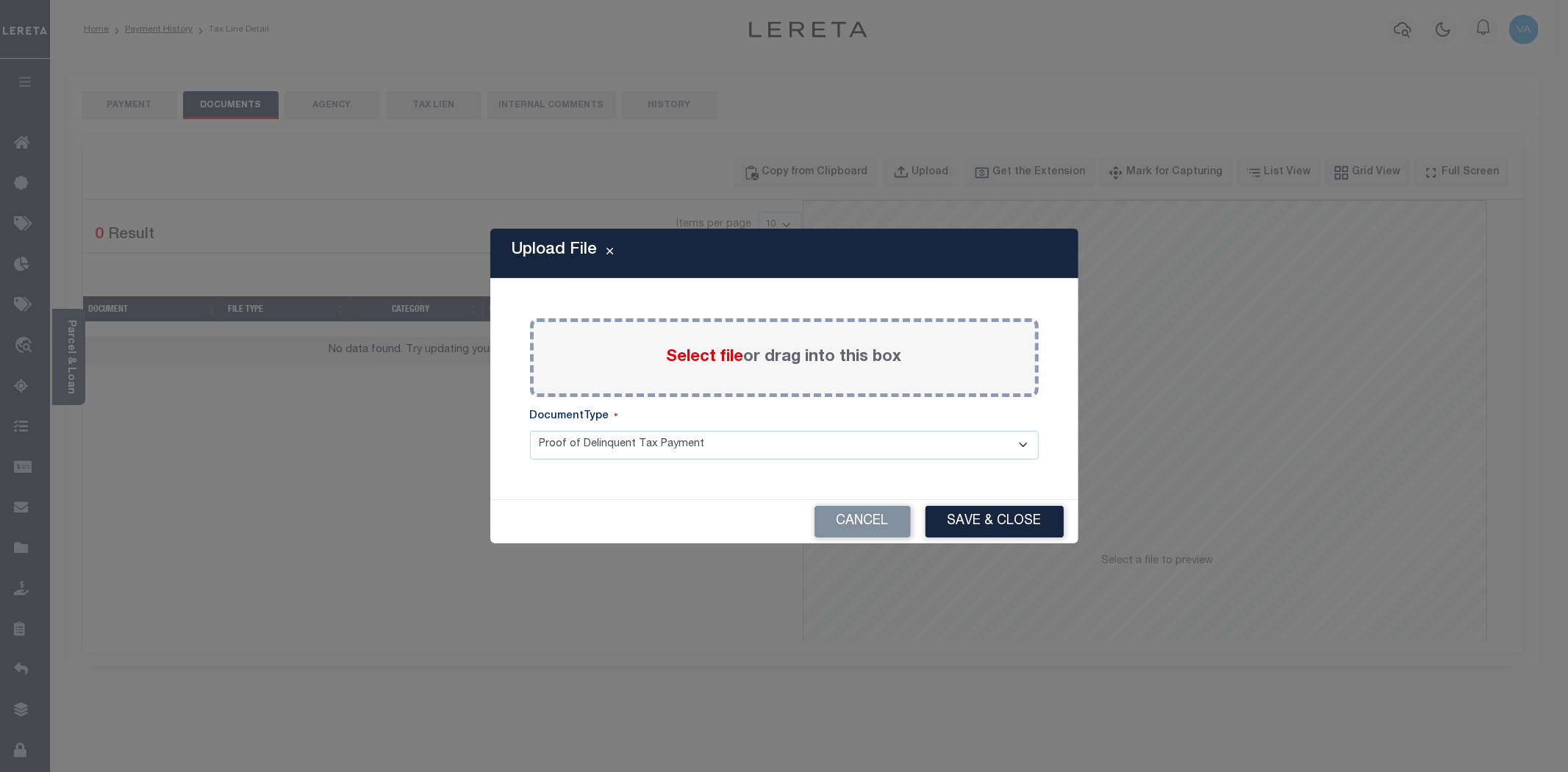
click at [709, 359] on span "Select file" at bounding box center [706, 357] width 77 height 16
click at [0, 0] on input "Select file or drag into this box" at bounding box center [0, 0] width 0 height 0
click at [860, 511] on button "Cancel" at bounding box center [863, 521] width 97 height 32
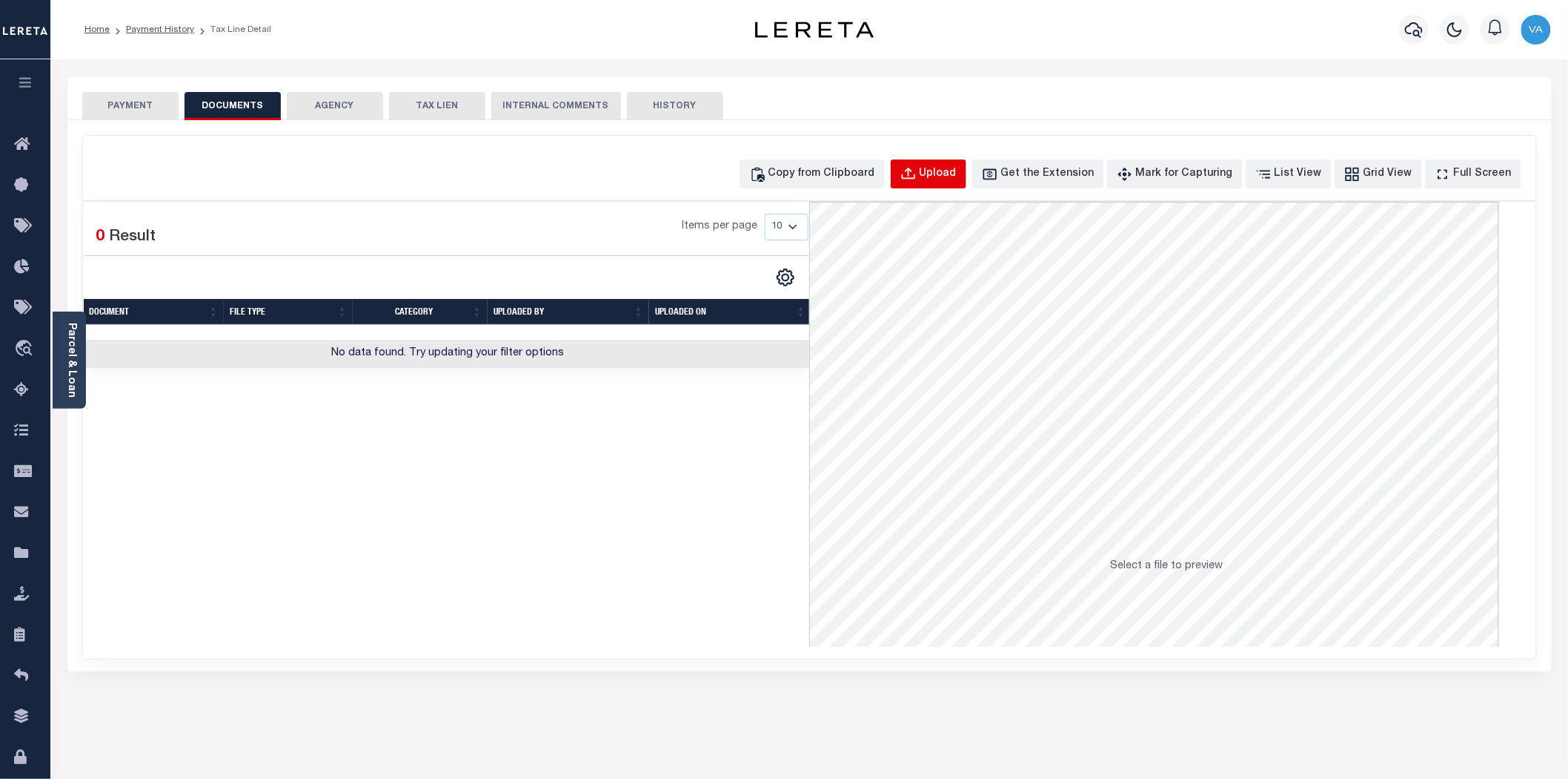
click at [953, 175] on div "Upload" at bounding box center [938, 174] width 37 height 17
select select "POP"
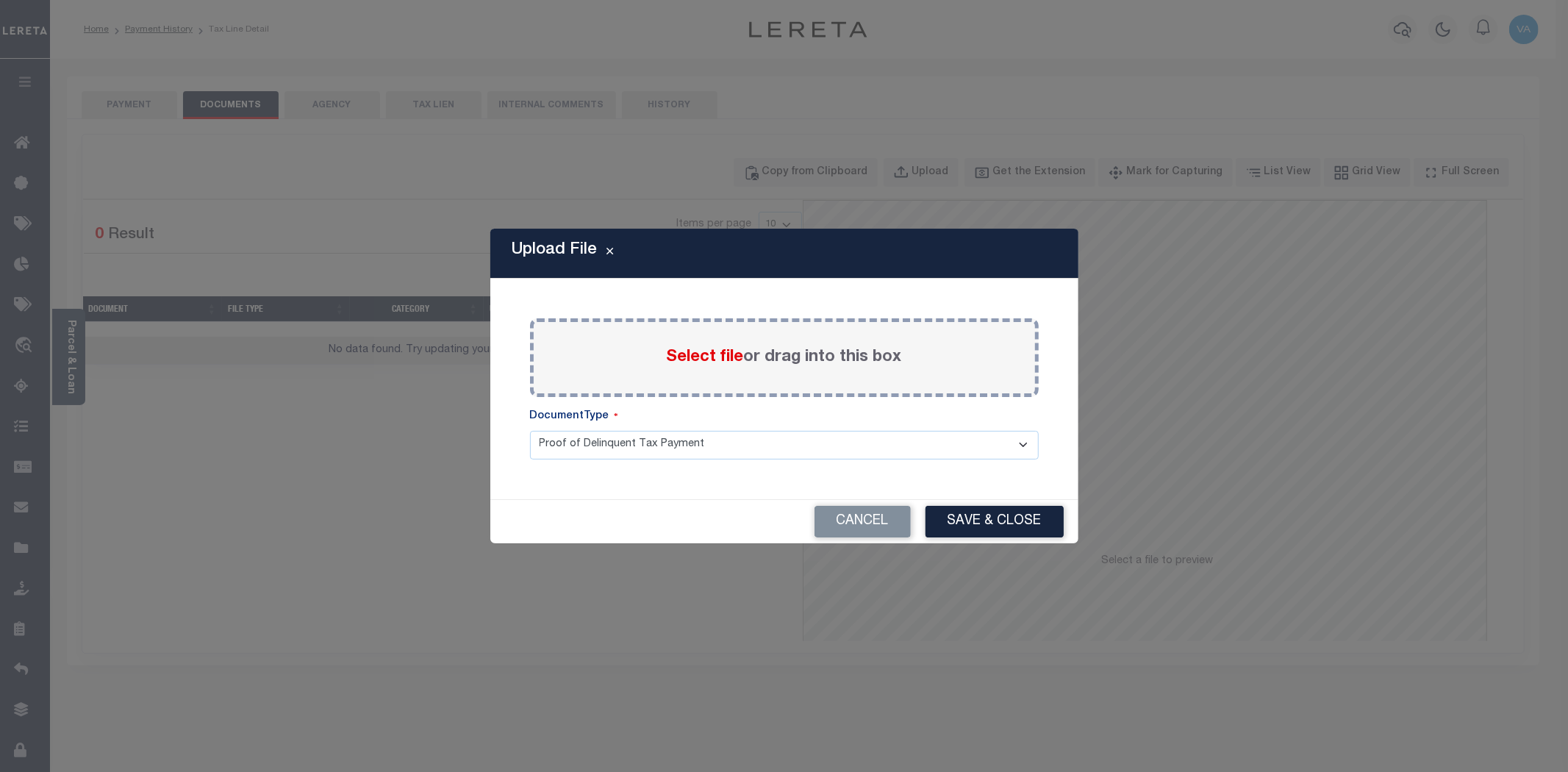
click at [703, 366] on label "Select file or drag into this box" at bounding box center [785, 357] width 236 height 24
click at [0, 0] on input "Select file or drag into this box" at bounding box center [0, 0] width 0 height 0
click at [723, 353] on span "Select file" at bounding box center [706, 357] width 77 height 16
click at [0, 0] on input "Select file or drag into this box" at bounding box center [0, 0] width 0 height 0
